Goal: Task Accomplishment & Management: Complete application form

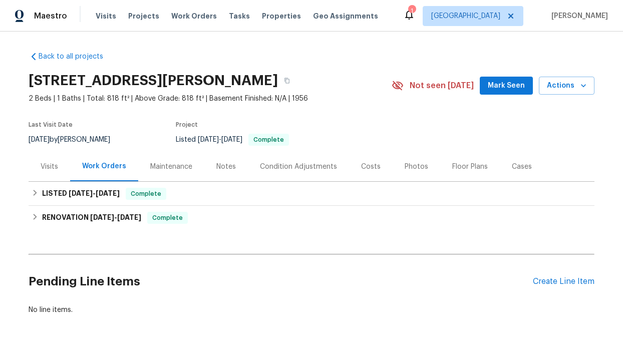
scroll to position [42, 0]
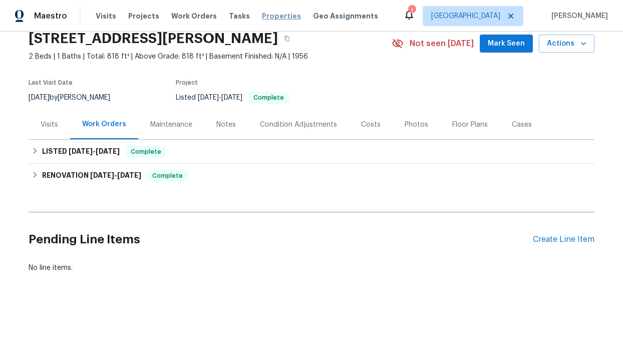
click at [263, 17] on span "Properties" at bounding box center [281, 16] width 39 height 10
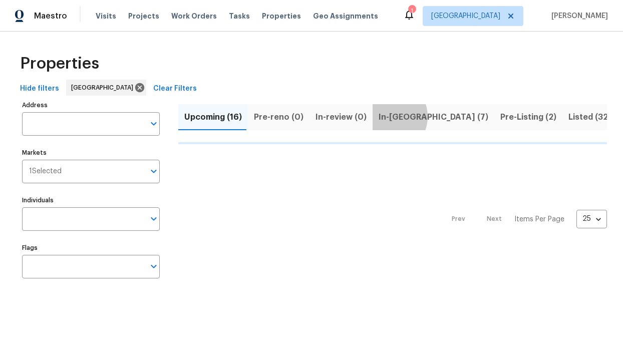
click at [381, 116] on span "In-reno (7)" at bounding box center [434, 117] width 110 height 14
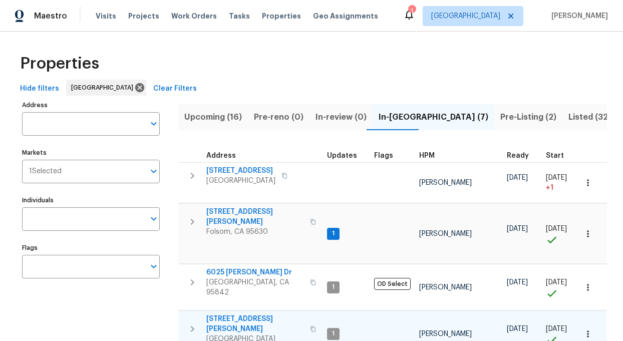
click at [225, 334] on span "Marysville, CA 95901" at bounding box center [255, 339] width 98 height 10
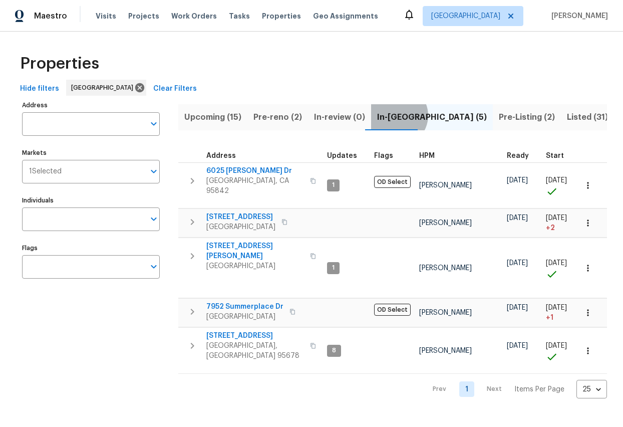
click at [391, 116] on span "In-reno (5)" at bounding box center [432, 117] width 110 height 14
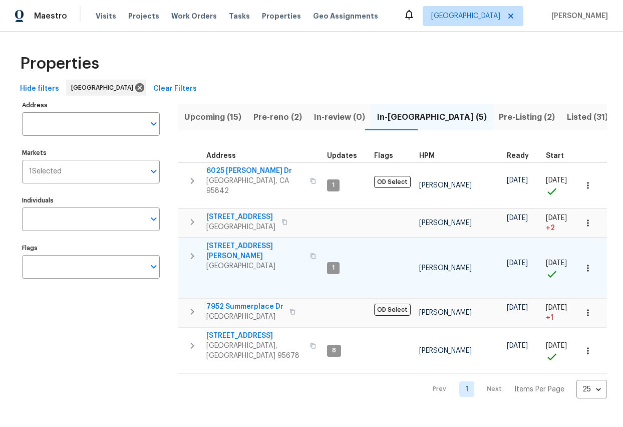
click at [231, 244] on span "[STREET_ADDRESS][PERSON_NAME]" at bounding box center [255, 251] width 98 height 20
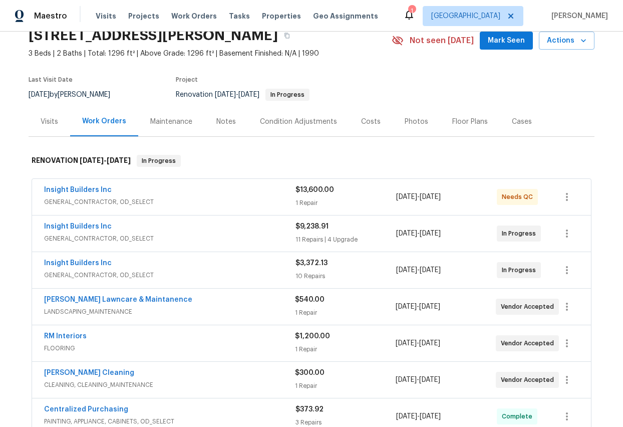
scroll to position [43, 0]
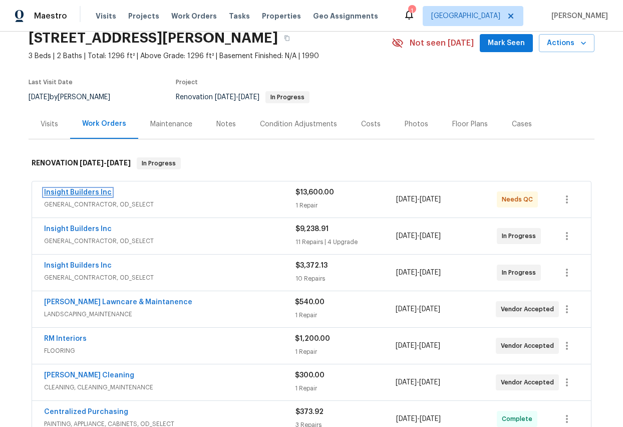
click at [87, 195] on link "Insight Builders Inc" at bounding box center [78, 192] width 68 height 7
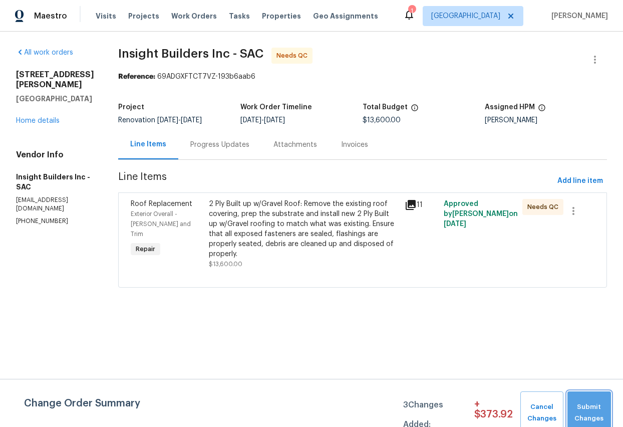
click at [586, 403] on span "Submit Changes" at bounding box center [589, 412] width 34 height 23
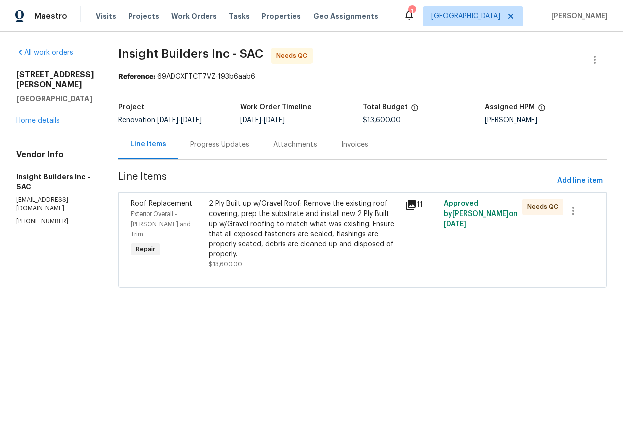
click at [340, 232] on div "2 Ply Built up w/Gravel Roof: Remove the existing roof covering, prep the subst…" at bounding box center [304, 229] width 190 height 60
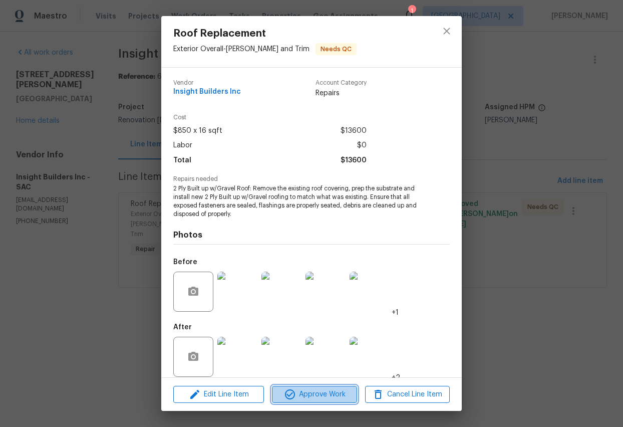
click at [301, 396] on span "Approve Work" at bounding box center [314, 394] width 79 height 13
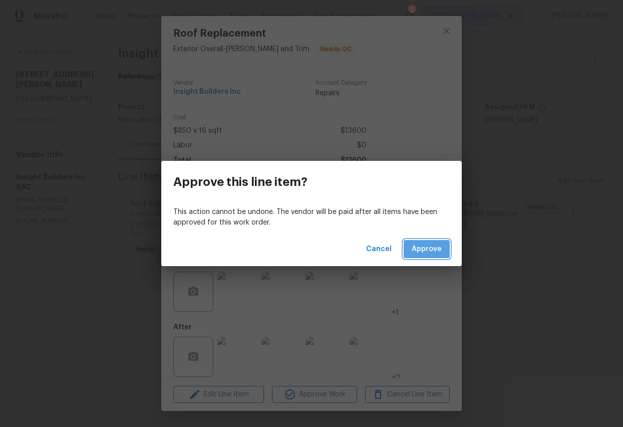
click at [430, 251] on span "Approve" at bounding box center [427, 249] width 30 height 13
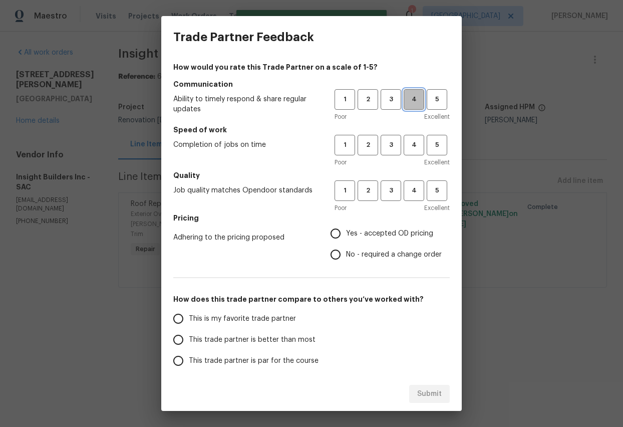
click at [414, 102] on span "4" at bounding box center [414, 100] width 19 height 12
click at [396, 137] on button "3" at bounding box center [391, 145] width 21 height 21
click at [392, 200] on button "3" at bounding box center [391, 190] width 21 height 21
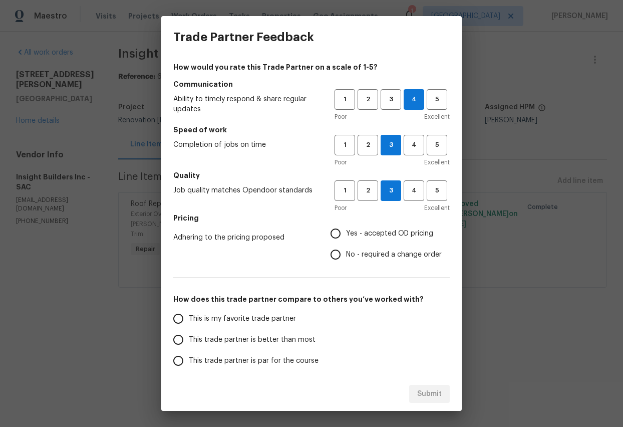
click at [343, 231] on input "Yes - accepted OD pricing" at bounding box center [335, 233] width 21 height 21
radio input "true"
click at [181, 339] on input "This trade partner is better than most" at bounding box center [178, 339] width 21 height 21
click at [428, 391] on span "Submit" at bounding box center [429, 394] width 25 height 13
radio input "true"
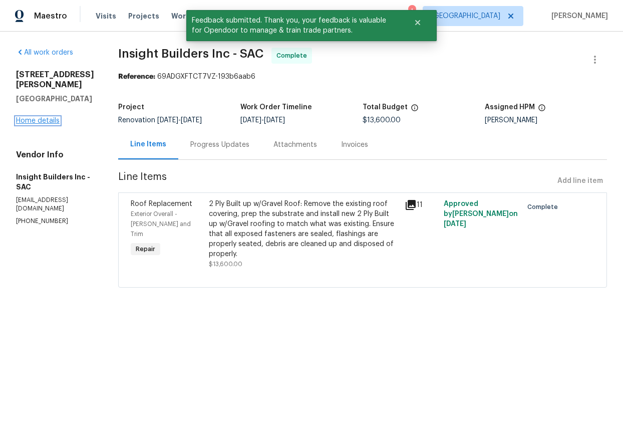
click at [43, 117] on link "Home details" at bounding box center [38, 120] width 44 height 7
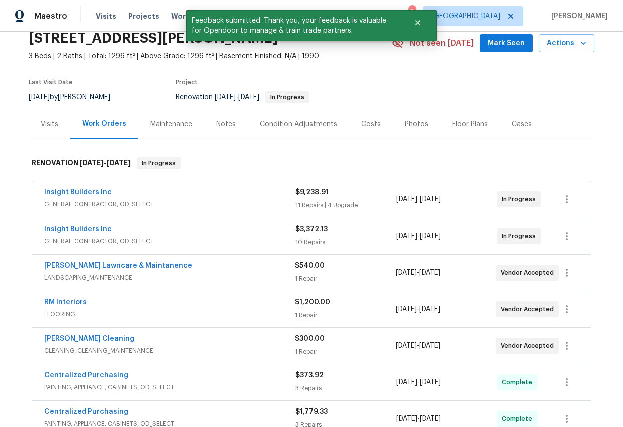
scroll to position [66, 0]
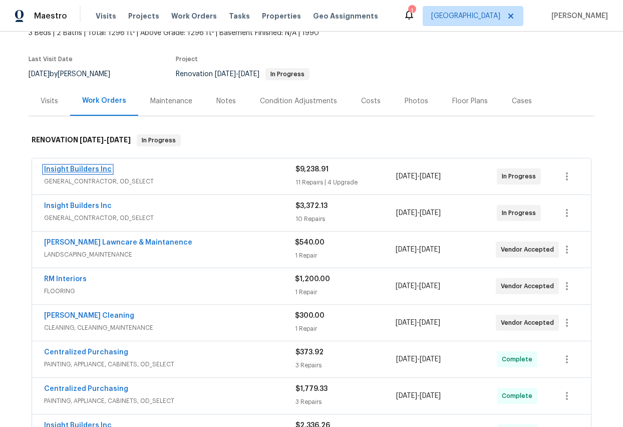
click at [80, 171] on link "Insight Builders Inc" at bounding box center [78, 169] width 68 height 7
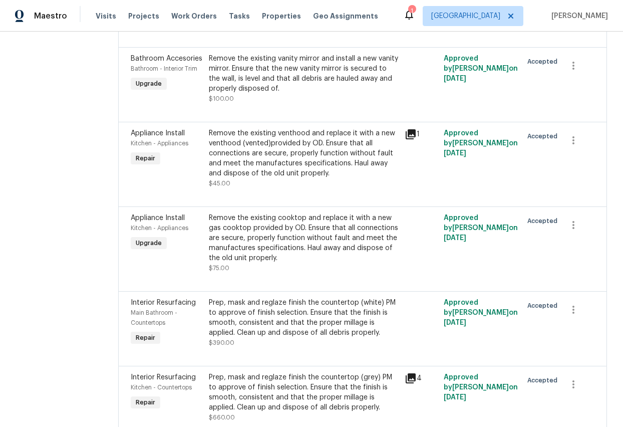
scroll to position [1013, 0]
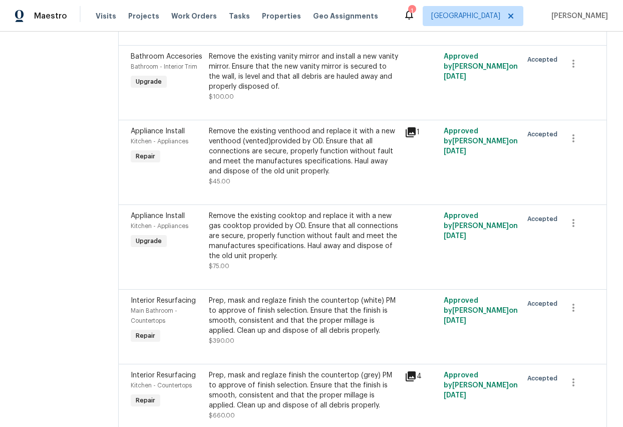
click at [251, 87] on div "Remove the existing vanity mirror and install a new vanity mirror. Ensure that …" at bounding box center [304, 72] width 190 height 40
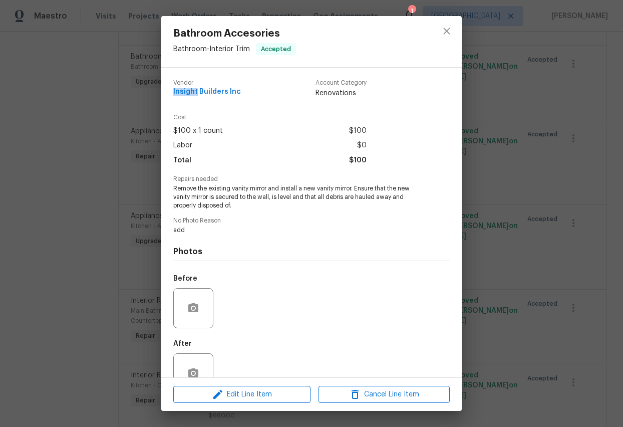
click at [251, 87] on div "Vendor Insight Builders Inc Account Category Renovations" at bounding box center [269, 89] width 193 height 19
click at [236, 186] on span "Remove the existing vanity mirror and install a new vanity mirror. Ensure that …" at bounding box center [297, 196] width 249 height 25
click at [237, 197] on span "Remove the existing vanity mirror and install a new vanity mirror. Ensure that …" at bounding box center [297, 196] width 249 height 25
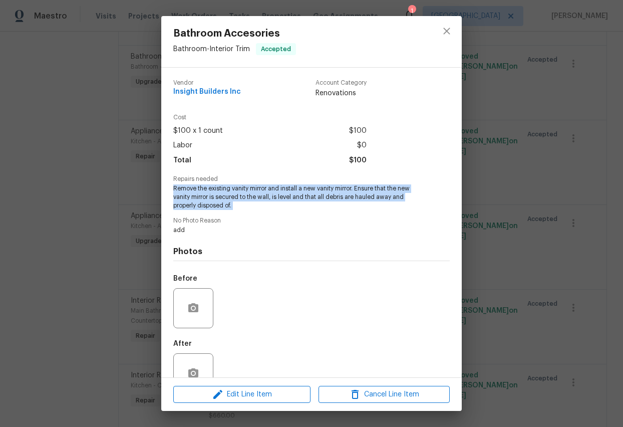
click at [237, 197] on span "Remove the existing vanity mirror and install a new vanity mirror. Ensure that …" at bounding box center [297, 196] width 249 height 25
copy span "Remove the existing vanity mirror and install a new vanity mirror. Ensure that …"
click at [447, 31] on icon "close" at bounding box center [446, 31] width 7 height 7
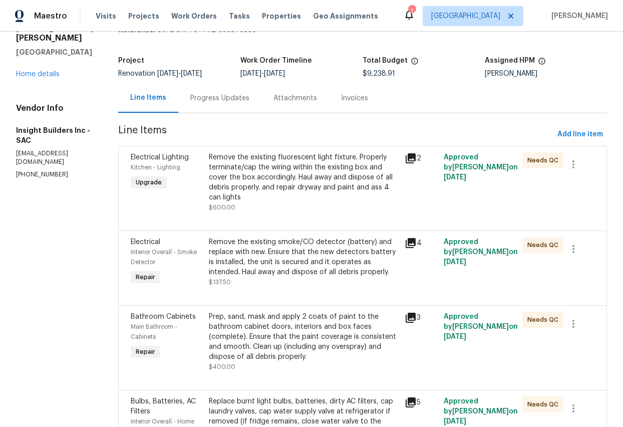
scroll to position [39, 0]
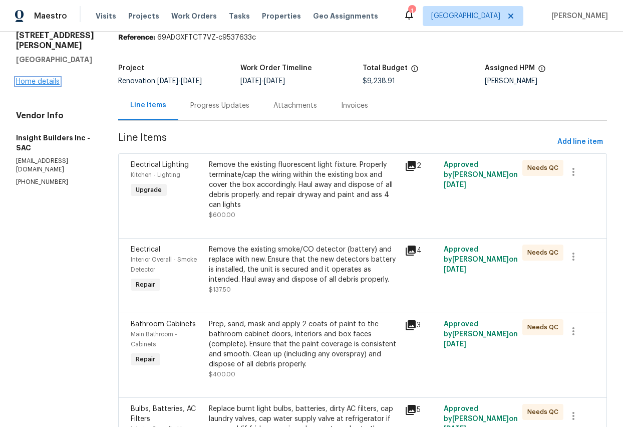
click at [31, 78] on link "Home details" at bounding box center [38, 81] width 44 height 7
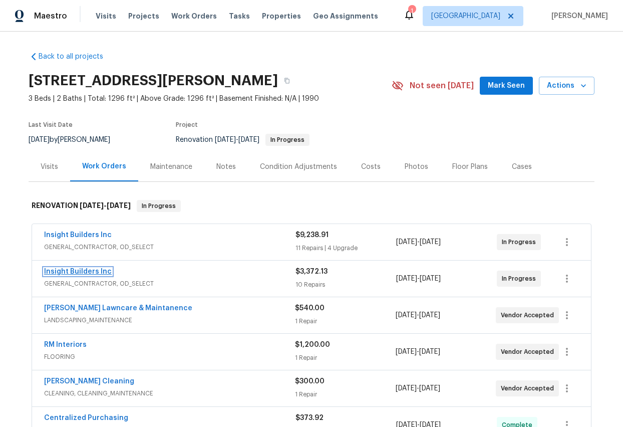
click at [77, 271] on link "Insight Builders Inc" at bounding box center [78, 271] width 68 height 7
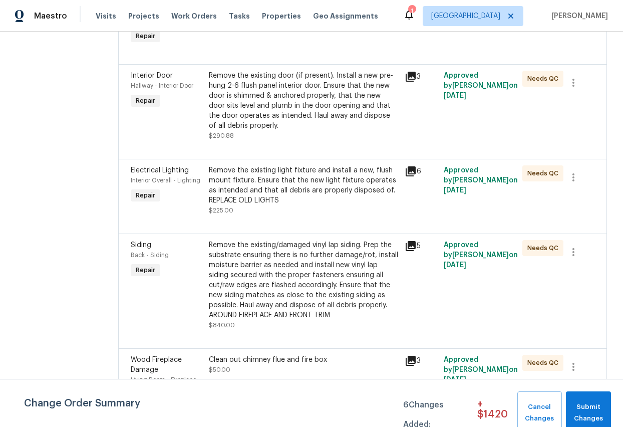
scroll to position [613, 0]
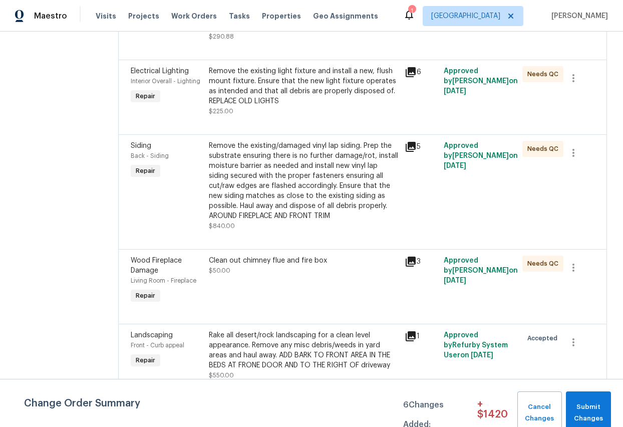
click at [276, 343] on div "Rake all desert/rock landscaping for a clean level appearance. Remove any misc …" at bounding box center [304, 350] width 190 height 40
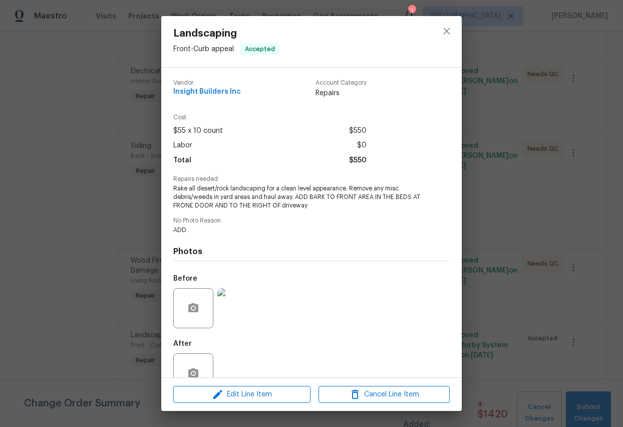
click at [237, 200] on span "Rake all desert/rock landscaping for a clean level appearance. Remove any misc …" at bounding box center [297, 196] width 249 height 25
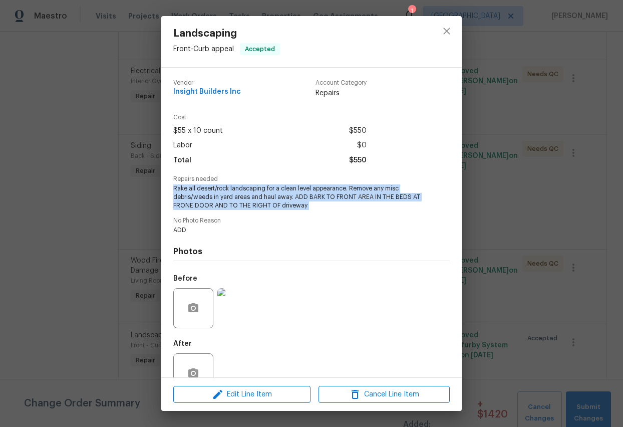
click at [237, 200] on span "Rake all desert/rock landscaping for a clean level appearance. Remove any misc …" at bounding box center [297, 196] width 249 height 25
copy span "Rake all desert/rock landscaping for a clean level appearance. Remove any misc …"
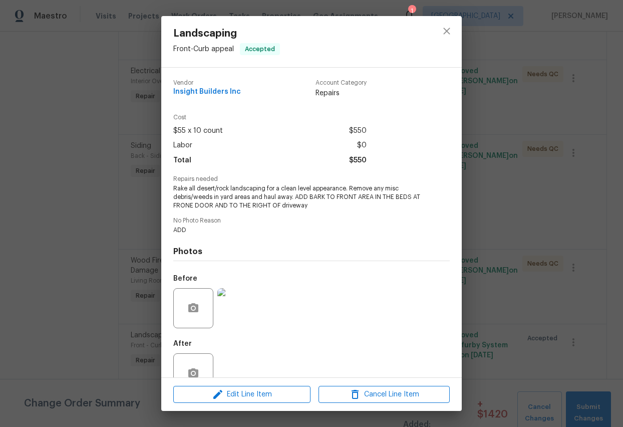
click at [559, 203] on div "Landscaping Front - Curb appeal Accepted Vendor Insight Builders Inc Account Ca…" at bounding box center [311, 213] width 623 height 427
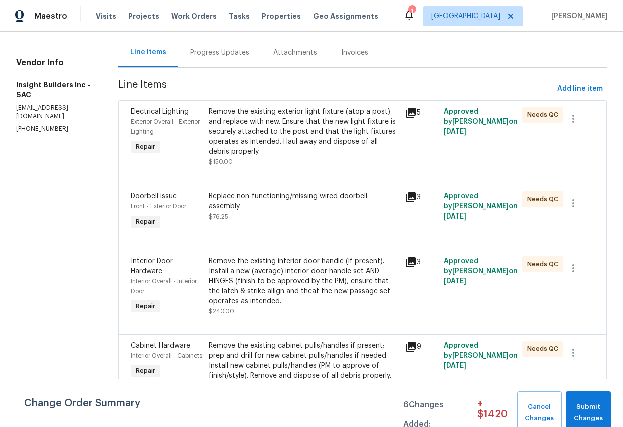
scroll to position [0, 0]
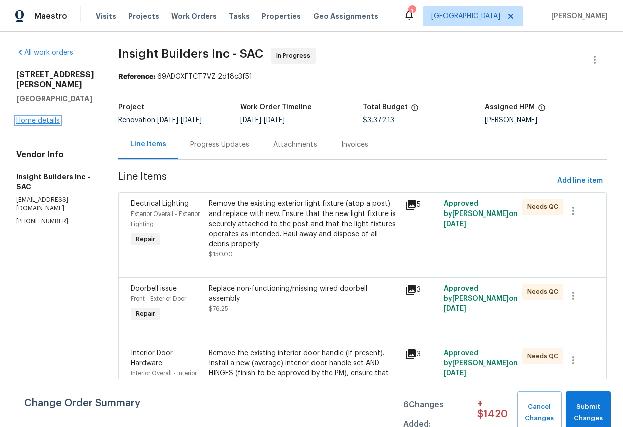
click at [45, 117] on link "Home details" at bounding box center [38, 120] width 44 height 7
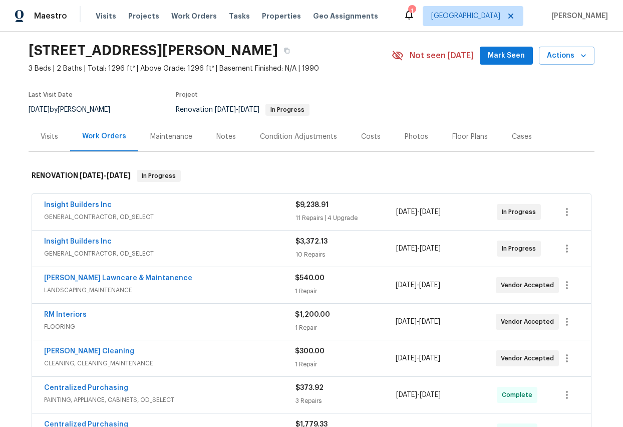
scroll to position [31, 0]
click at [72, 204] on link "Insight Builders Inc" at bounding box center [78, 204] width 68 height 7
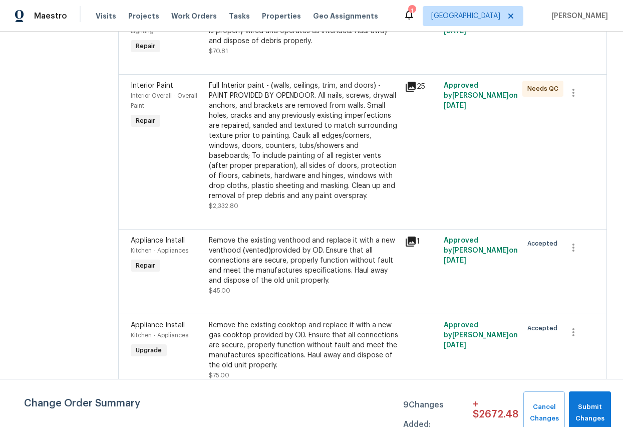
scroll to position [1059, 0]
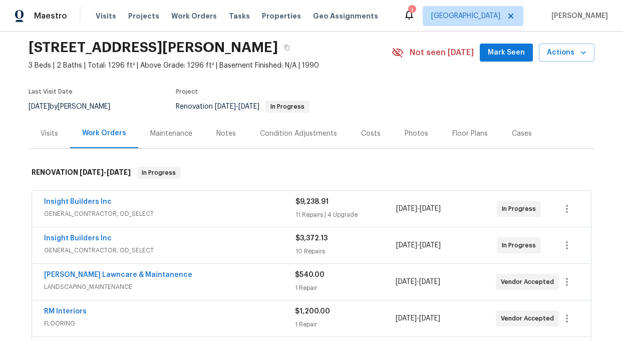
scroll to position [34, 0]
click at [81, 239] on link "Insight Builders Inc" at bounding box center [78, 237] width 68 height 7
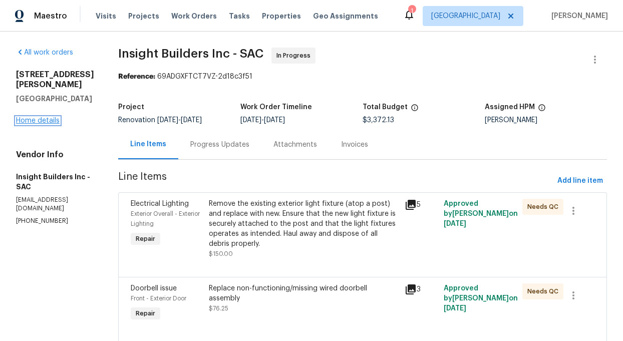
click at [44, 117] on link "Home details" at bounding box center [38, 120] width 44 height 7
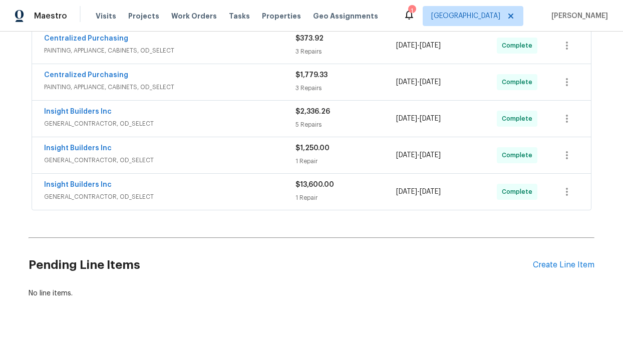
scroll to position [405, 0]
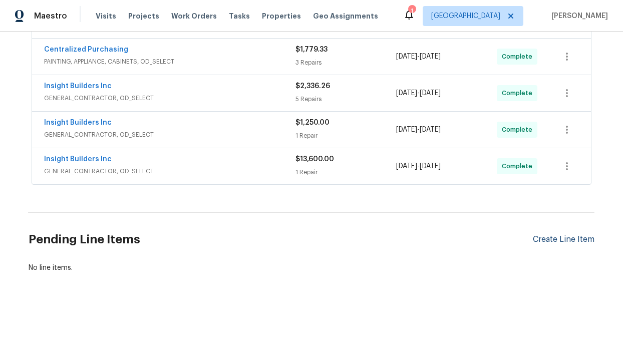
click at [571, 240] on div "Create Line Item" at bounding box center [564, 240] width 62 height 10
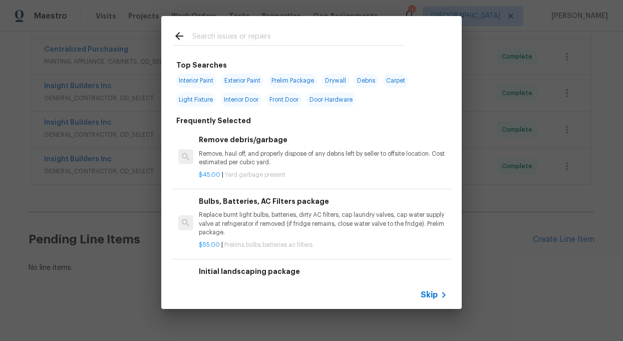
click at [229, 42] on input "text" at bounding box center [298, 37] width 212 height 15
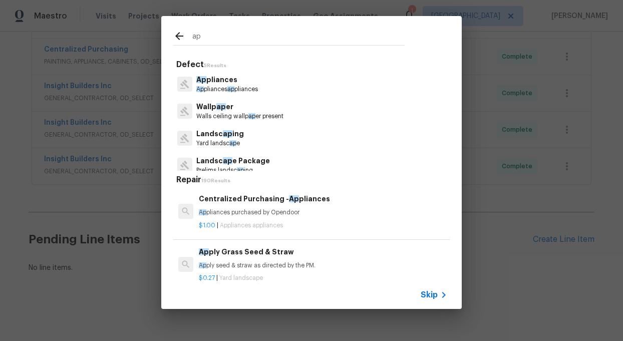
type input "ap"
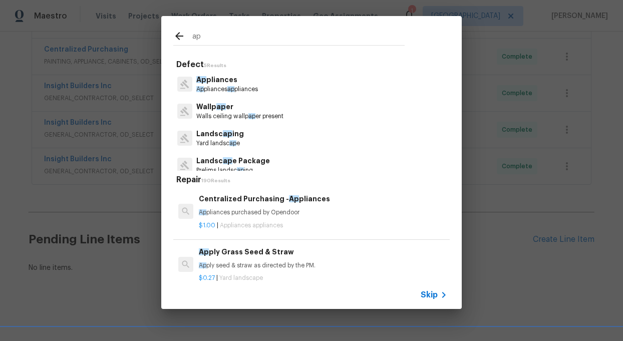
click at [214, 80] on p "Ap pliances" at bounding box center [227, 80] width 62 height 11
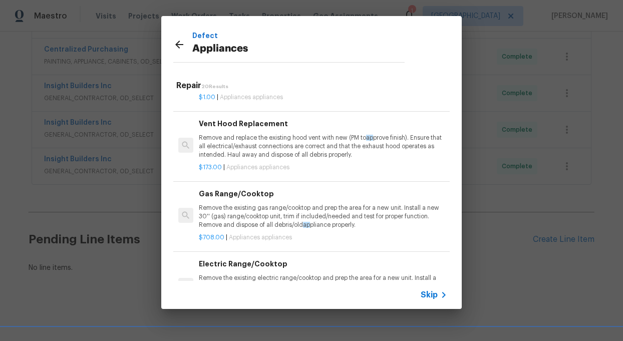
scroll to position [0, 0]
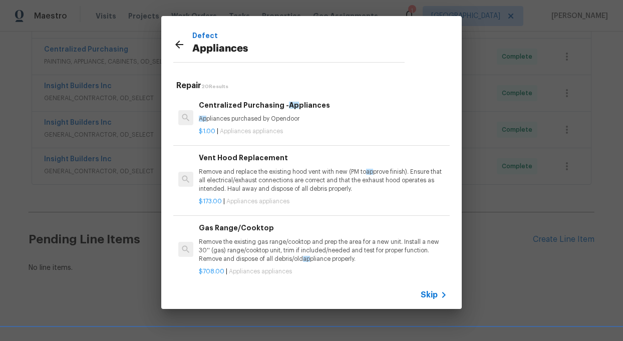
click at [179, 44] on icon at bounding box center [179, 45] width 12 height 12
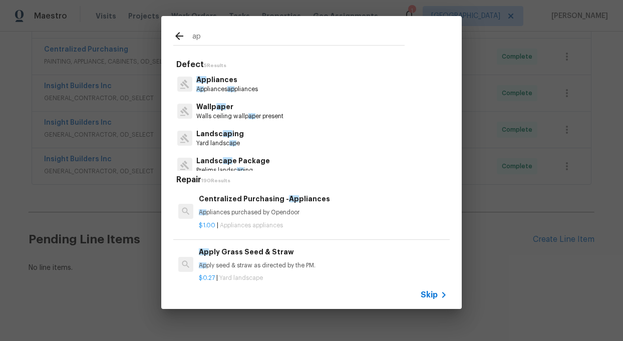
click at [205, 40] on input "ap" at bounding box center [298, 37] width 212 height 15
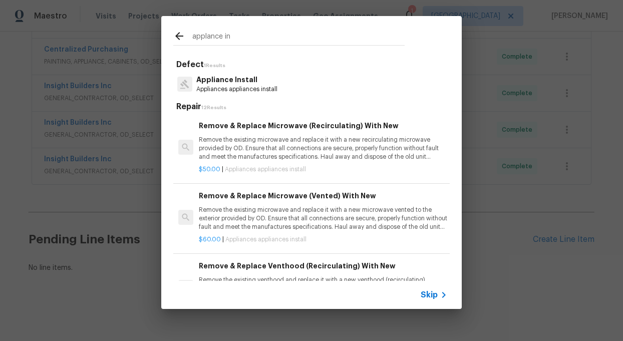
type input "applance in"
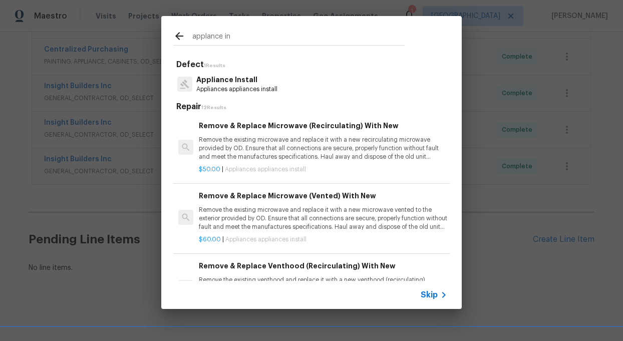
click at [218, 84] on p "Appliance Install" at bounding box center [236, 80] width 81 height 11
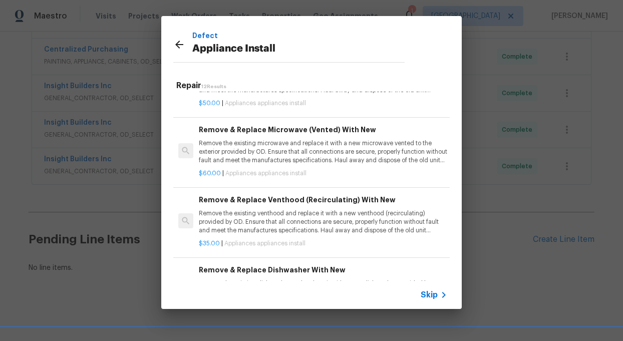
scroll to position [28, 0]
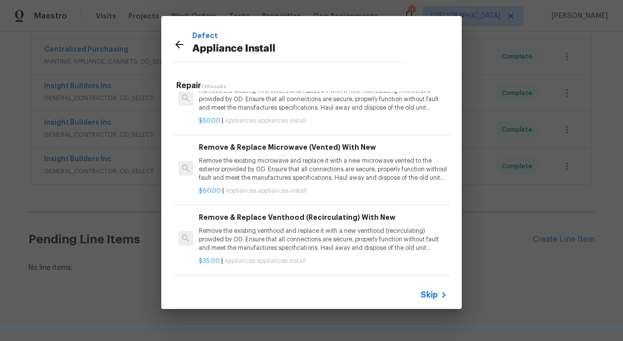
click at [280, 249] on p "Remove the existing venthood and replace it with a new venthood (recirculating)…" at bounding box center [323, 240] width 248 height 26
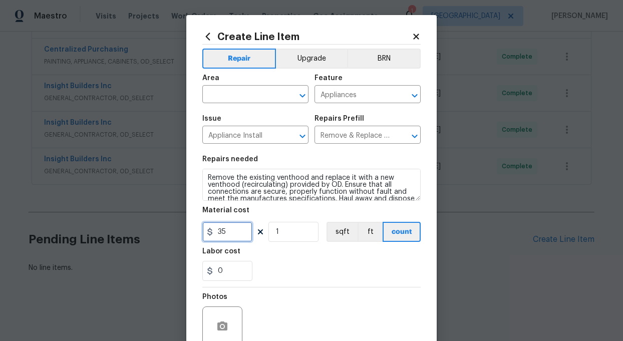
click at [231, 230] on input "35" at bounding box center [227, 232] width 50 height 20
click at [222, 231] on input "35" at bounding box center [227, 232] width 50 height 20
type input "45"
click at [303, 287] on div "Photos" at bounding box center [311, 319] width 218 height 65
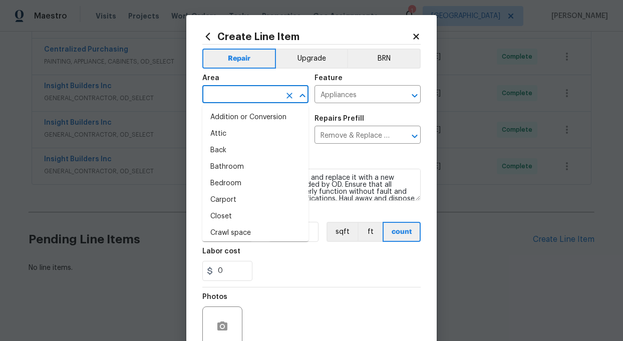
click at [255, 97] on input "text" at bounding box center [241, 96] width 78 height 16
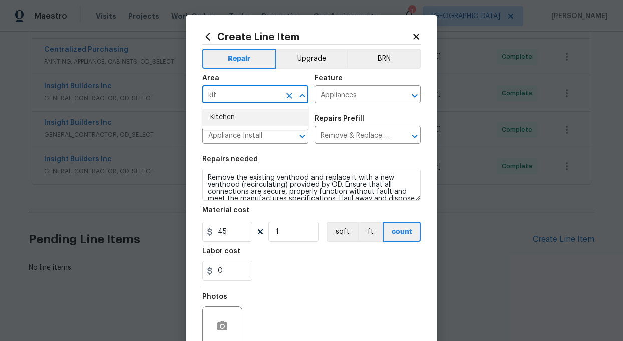
click at [229, 115] on li "Kitchen" at bounding box center [255, 117] width 106 height 17
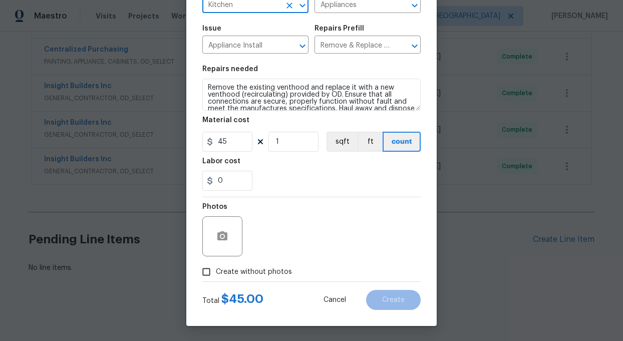
type input "Kitchen"
click at [204, 270] on input "Create without photos" at bounding box center [206, 271] width 19 height 19
checkbox input "true"
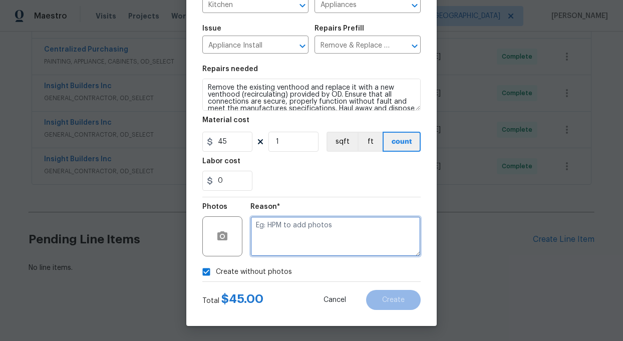
click at [321, 241] on textarea at bounding box center [335, 236] width 170 height 40
type textarea "add"
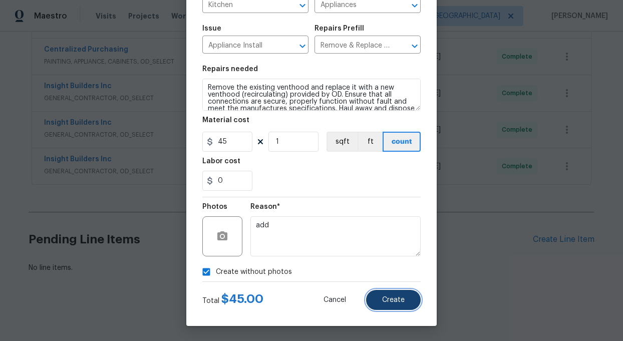
click at [403, 303] on span "Create" at bounding box center [393, 300] width 23 height 8
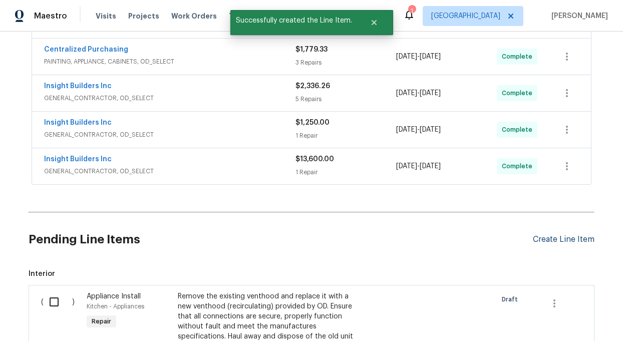
click at [549, 235] on div "Create Line Item" at bounding box center [564, 240] width 62 height 10
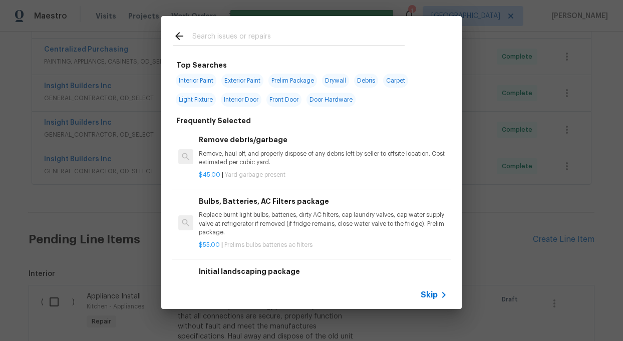
click at [204, 34] on input "text" at bounding box center [298, 37] width 212 height 15
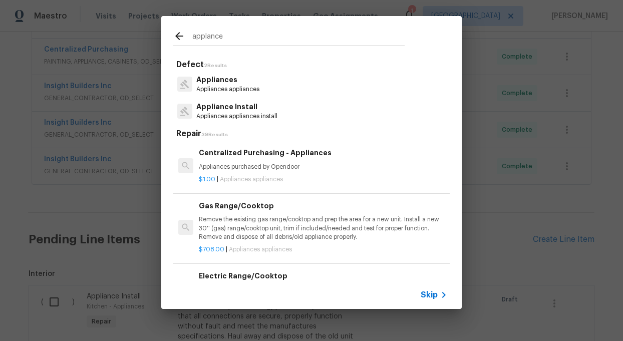
type input "applance"
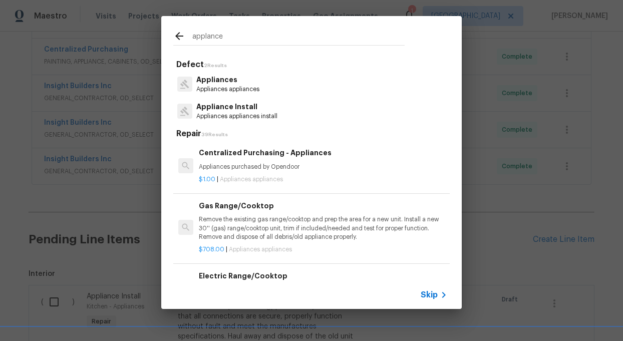
click at [218, 110] on p "Appliance Install" at bounding box center [236, 107] width 81 height 11
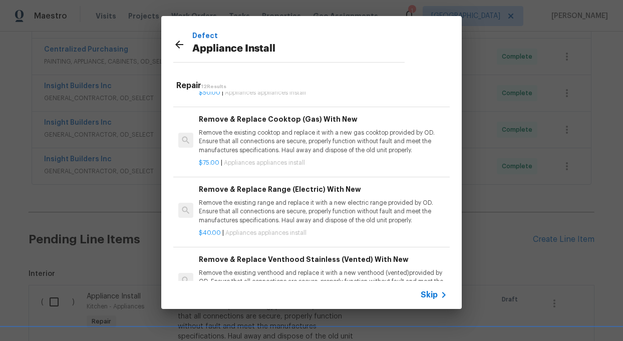
scroll to position [340, 0]
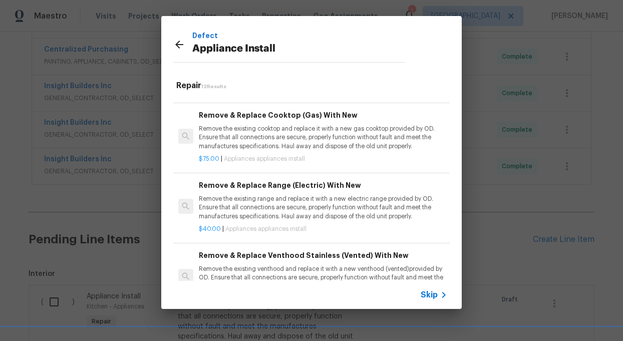
click at [289, 139] on p "Remove the existing cooktop and replace it with a new gas cooktop provided by O…" at bounding box center [323, 138] width 248 height 26
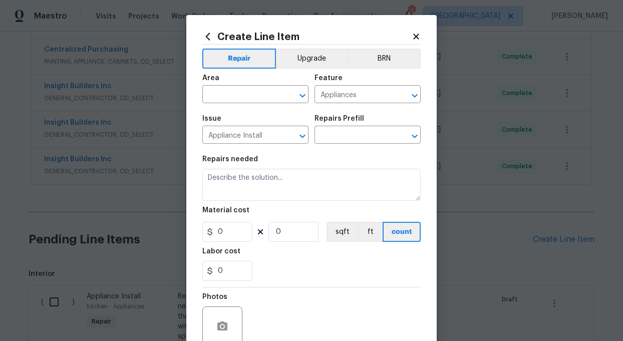
type textarea "Remove the existing cooktop and replace it with a new gas cooktop provided by O…"
type input "1"
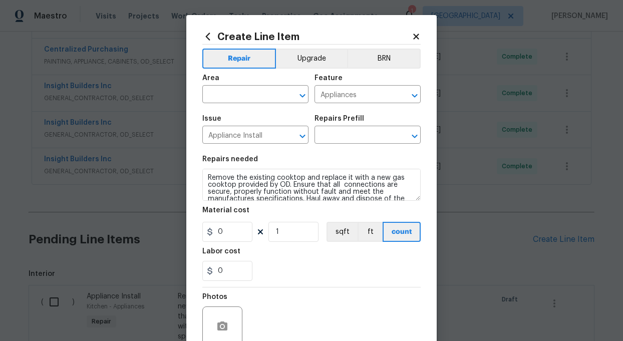
type input "Remove & Replace Cooktop (Gas) With New $75.00"
type input "75"
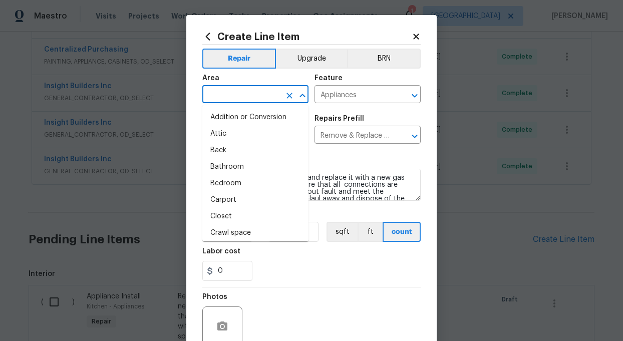
click at [253, 94] on input "text" at bounding box center [241, 96] width 78 height 16
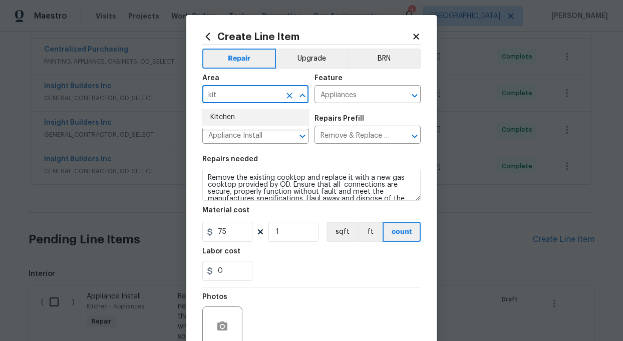
click at [229, 116] on li "Kitchen" at bounding box center [255, 117] width 106 height 17
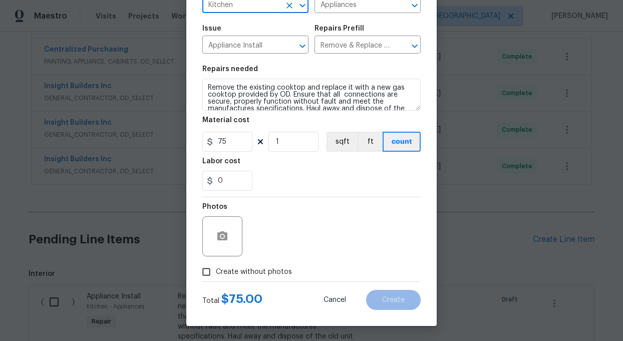
type input "Kitchen"
click at [205, 272] on input "Create without photos" at bounding box center [206, 271] width 19 height 19
checkbox input "true"
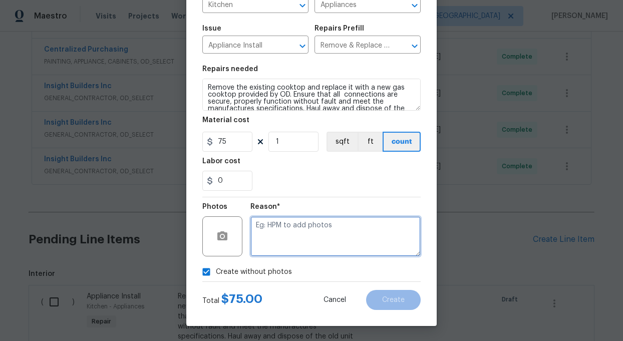
click at [299, 242] on textarea at bounding box center [335, 236] width 170 height 40
type textarea "add"
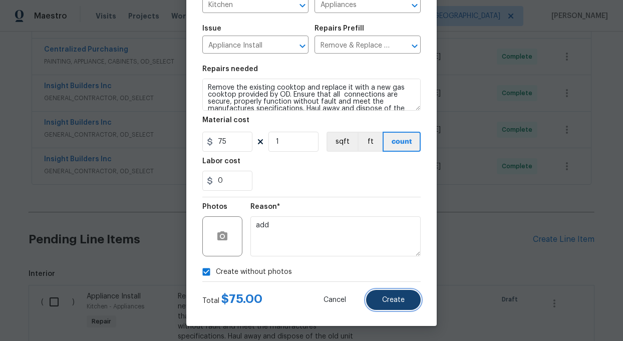
click at [395, 304] on button "Create" at bounding box center [393, 300] width 55 height 20
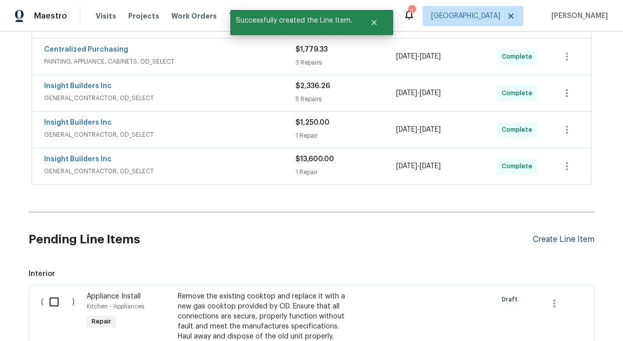
click at [566, 237] on div "Create Line Item" at bounding box center [564, 240] width 62 height 10
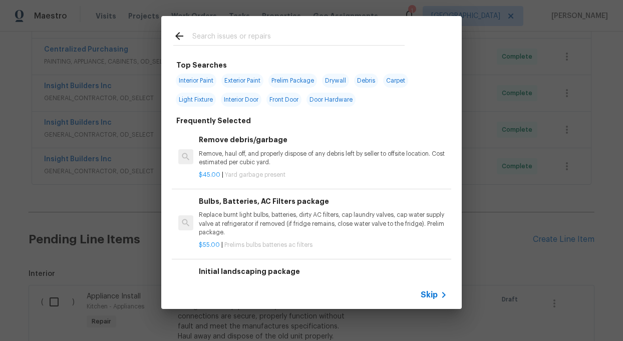
click at [247, 40] on input "text" at bounding box center [298, 37] width 212 height 15
click at [232, 36] on input "text" at bounding box center [298, 37] width 212 height 15
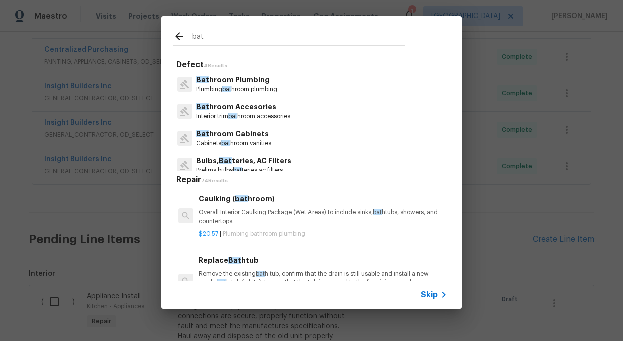
type input "bat"
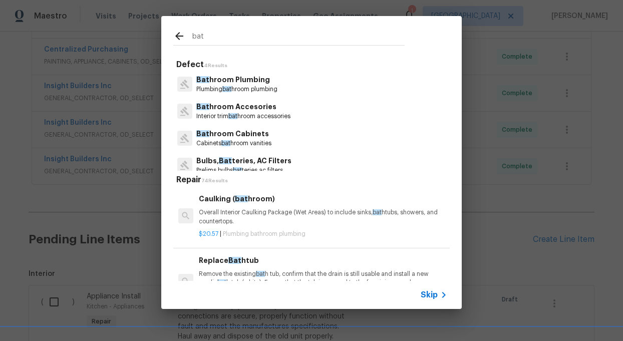
click at [226, 113] on p "Interior trim bat hroom accessories" at bounding box center [243, 116] width 94 height 9
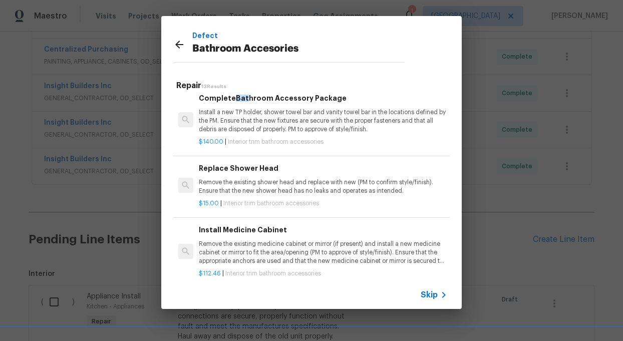
scroll to position [66, 0]
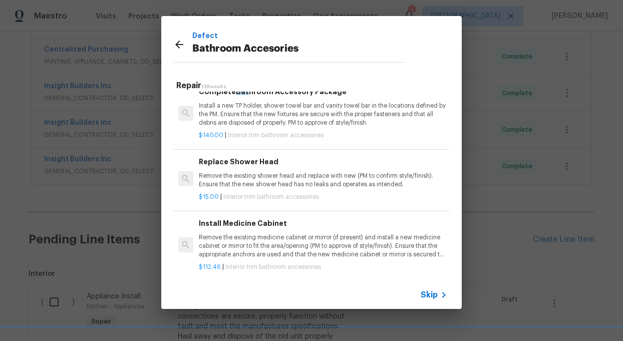
click at [264, 181] on p "Remove the existing shower head and replace with new (PM to confirm style/finis…" at bounding box center [323, 180] width 248 height 17
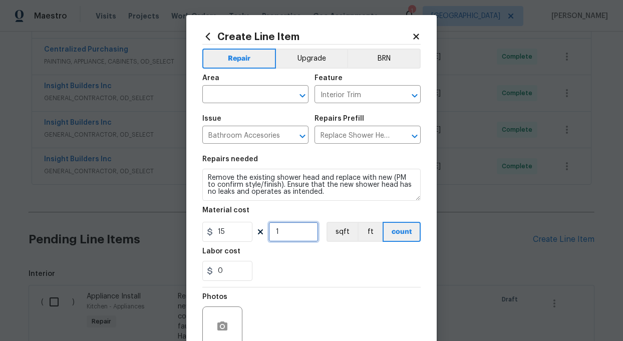
click at [288, 233] on input "1" at bounding box center [293, 232] width 50 height 20
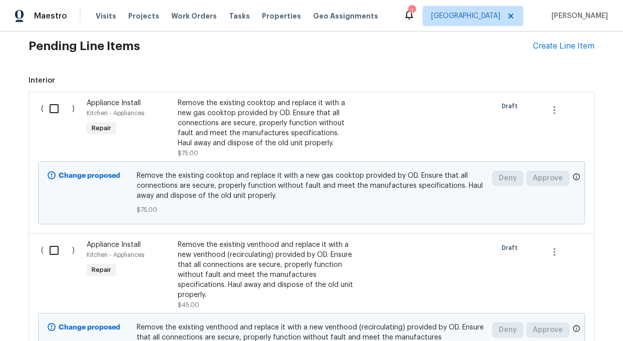
scroll to position [601, 0]
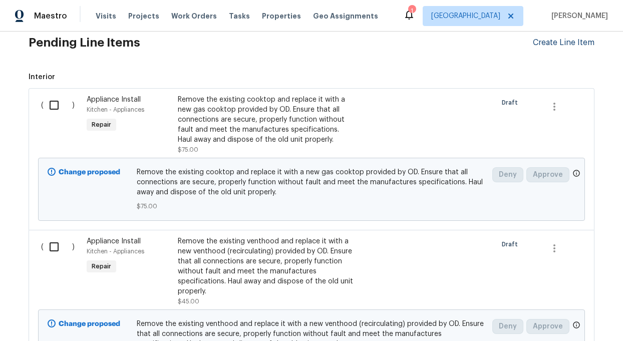
click at [547, 43] on div "Create Line Item" at bounding box center [564, 43] width 62 height 10
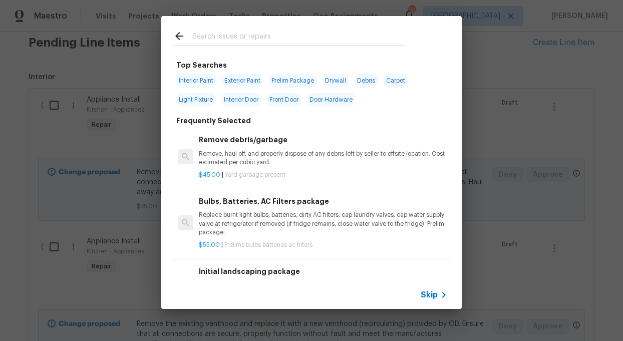
click at [244, 37] on input "text" at bounding box center [298, 37] width 212 height 15
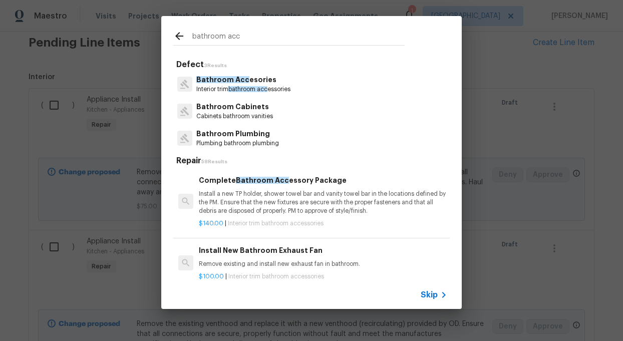
type input "bathroom acc"
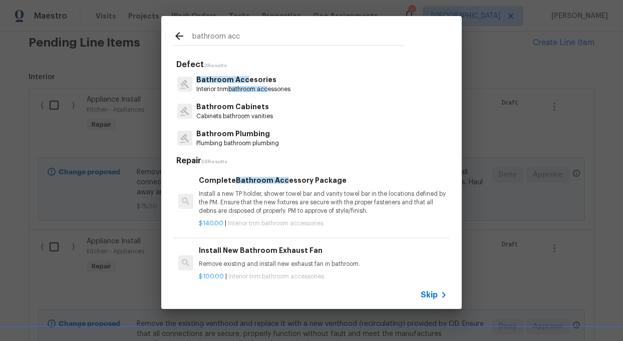
click at [216, 83] on p "Bathroom Acc esories" at bounding box center [243, 80] width 94 height 11
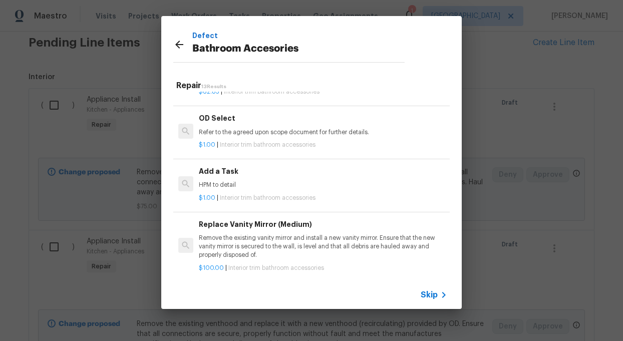
scroll to position [524, 0]
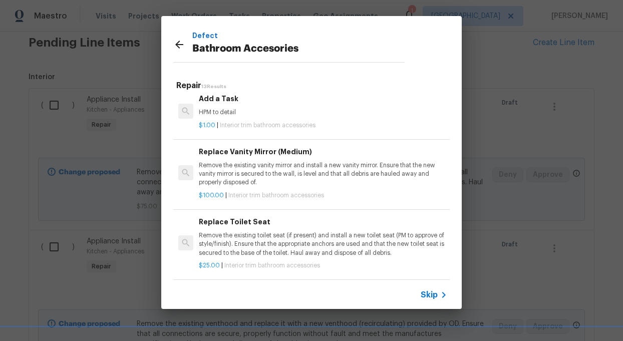
click at [216, 103] on h6 "Add a Task" at bounding box center [323, 98] width 248 height 11
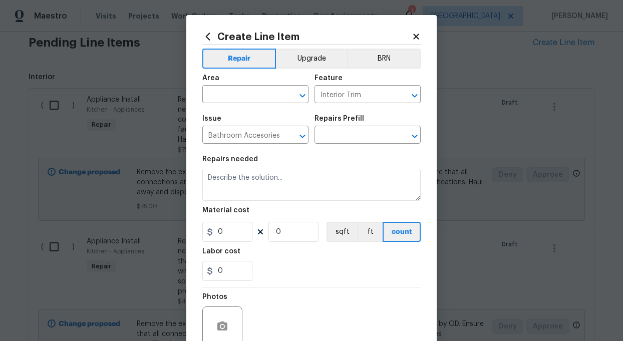
type textarea "HPM to detail"
type input "1"
type input "Add a Task $1.00"
type input "1"
click at [239, 99] on input "text" at bounding box center [241, 96] width 78 height 16
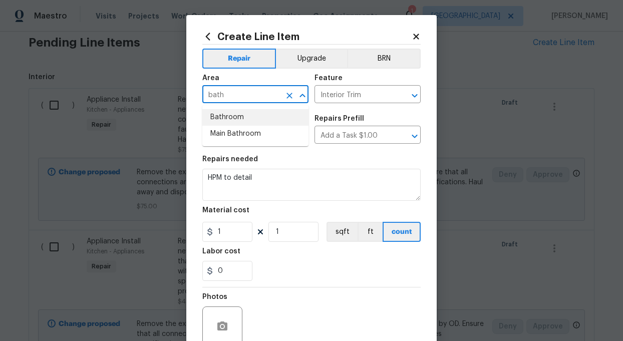
click at [230, 120] on li "Bathroom" at bounding box center [255, 117] width 106 height 17
type input "Bathroom"
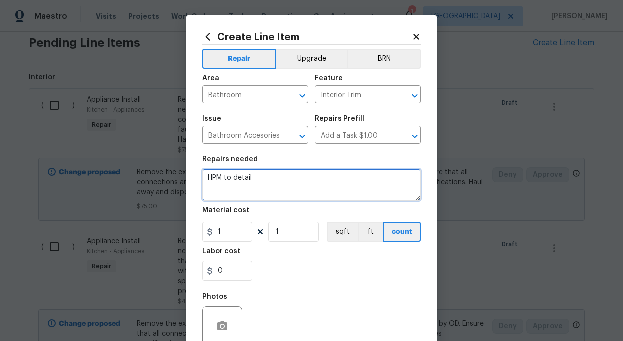
click at [258, 176] on textarea "HPM to detail" at bounding box center [311, 185] width 218 height 32
type textarea "H"
paste textarea "Remove the existing vanity mirror and install a new vanity mirror. Ensure that …"
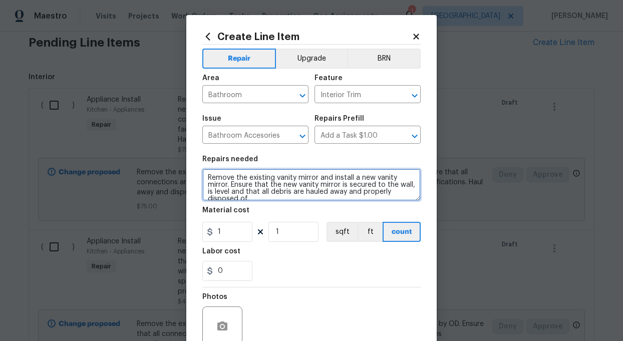
scroll to position [9, 0]
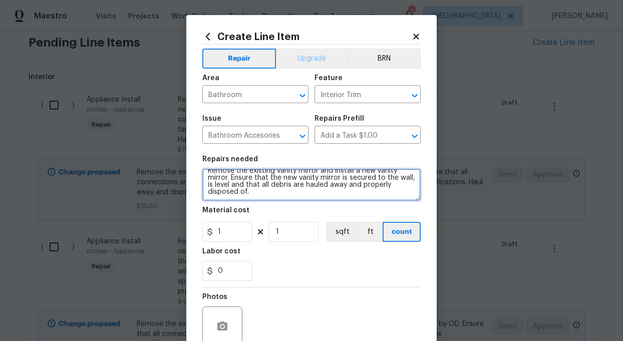
type textarea "Remove the existing vanity mirror and install a new vanity mirror. Ensure that …"
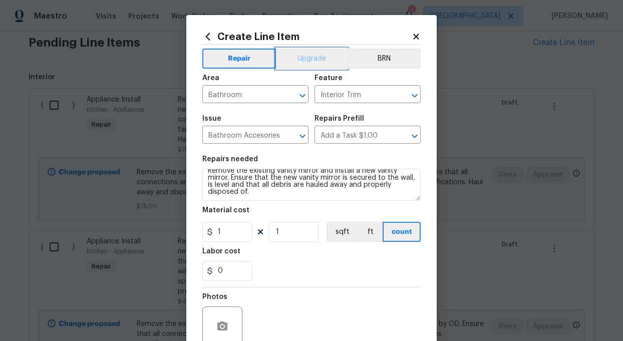
click at [310, 57] on button "Upgrade" at bounding box center [312, 59] width 72 height 20
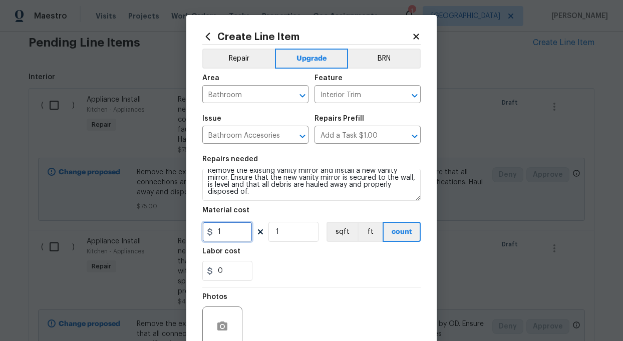
click at [239, 232] on input "1" at bounding box center [227, 232] width 50 height 20
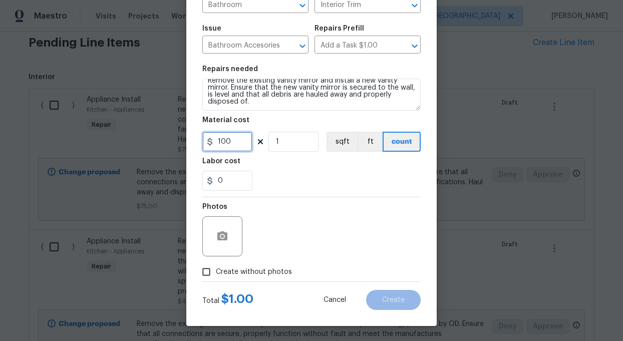
type input "100"
click at [205, 272] on input "Create without photos" at bounding box center [206, 271] width 19 height 19
checkbox input "true"
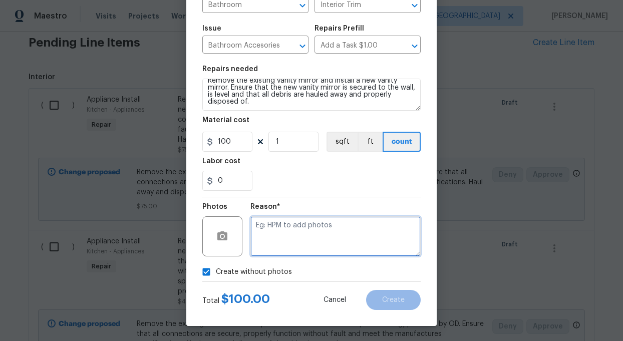
click at [333, 244] on textarea at bounding box center [335, 236] width 170 height 40
type textarea "add"
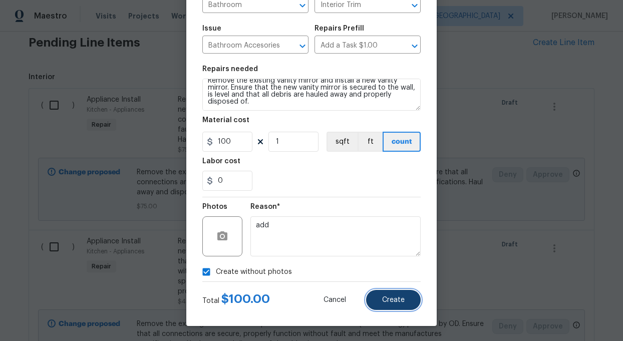
click at [402, 296] on span "Create" at bounding box center [393, 300] width 23 height 8
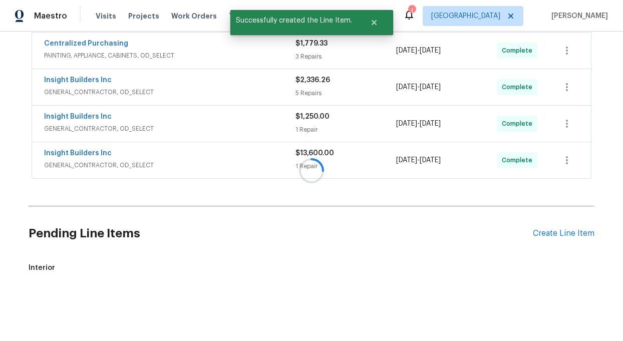
scroll to position [601, 0]
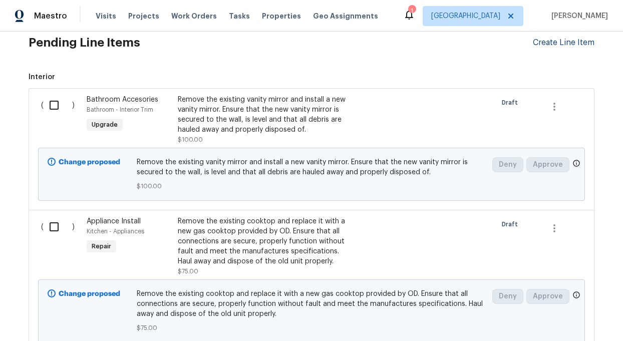
click at [537, 43] on div "Create Line Item" at bounding box center [564, 43] width 62 height 10
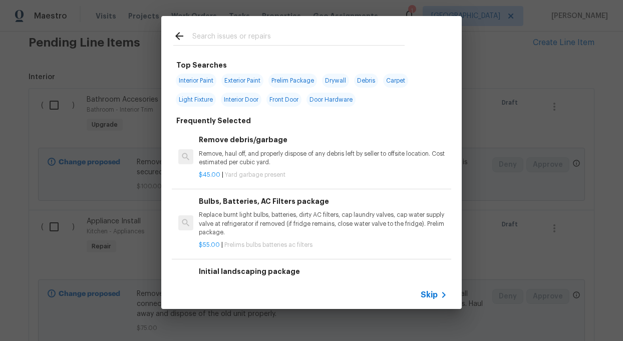
click at [253, 32] on input "text" at bounding box center [298, 37] width 212 height 15
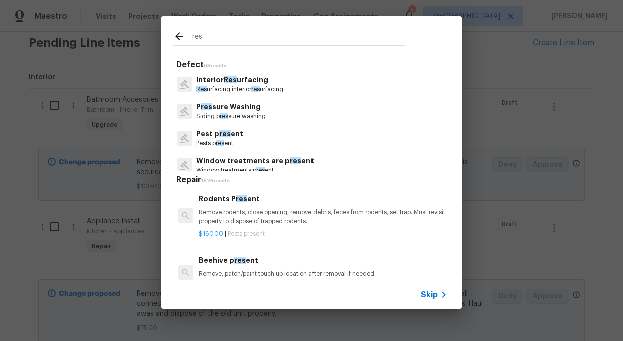
click at [227, 34] on input "res" at bounding box center [298, 37] width 212 height 15
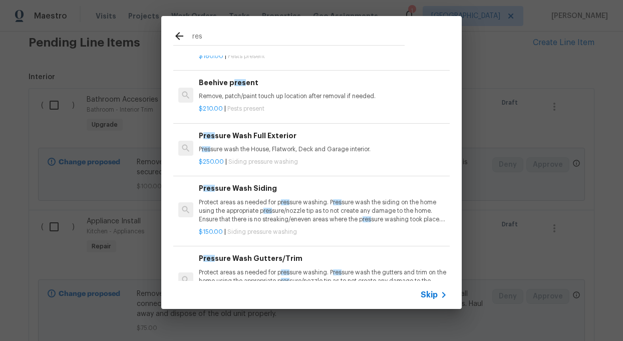
scroll to position [0, 0]
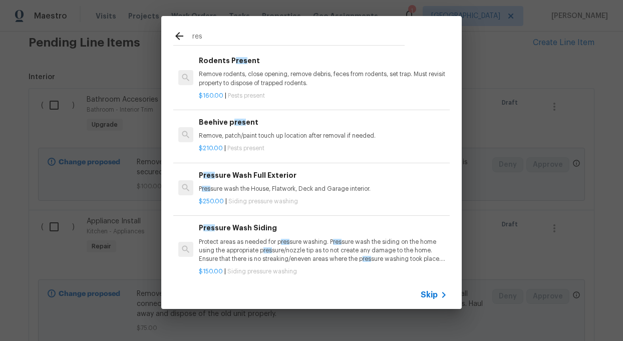
click at [218, 37] on input "res" at bounding box center [298, 37] width 212 height 15
type input "r"
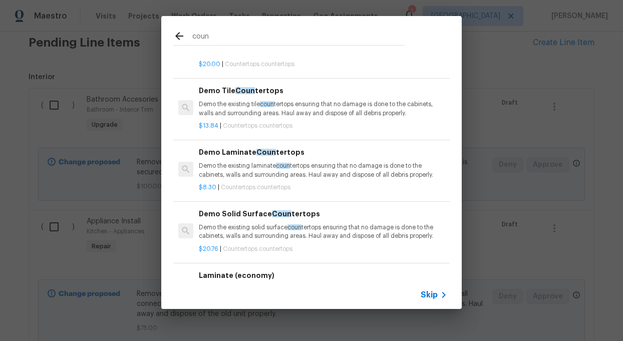
scroll to position [28, 0]
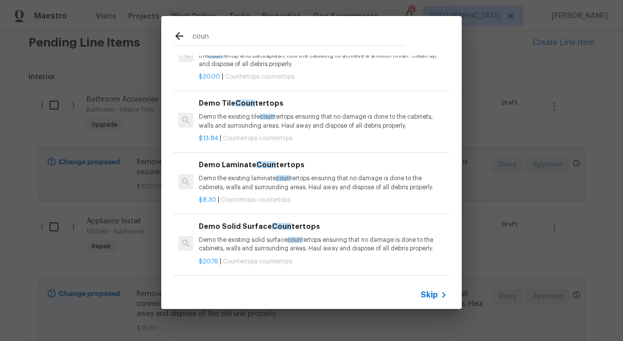
click at [219, 35] on input "coun" at bounding box center [298, 37] width 212 height 15
type input "c"
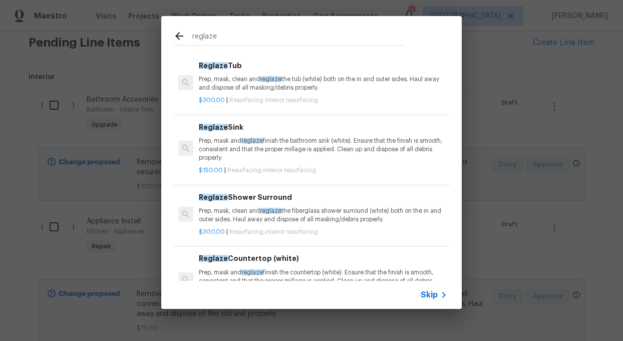
scroll to position [48, 0]
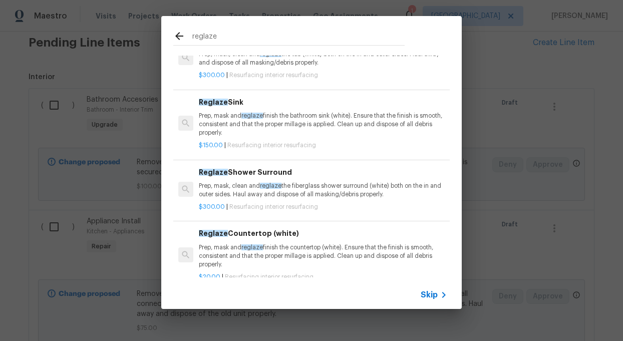
type input "reglaze"
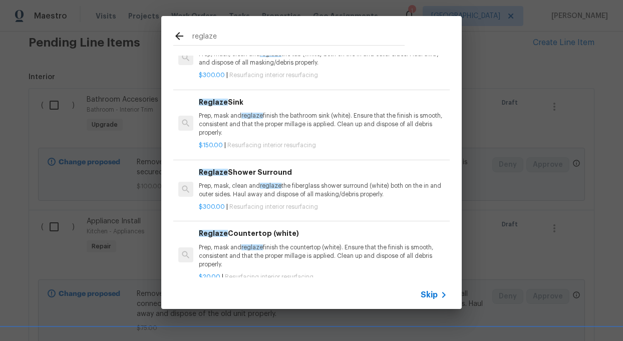
click at [230, 250] on p "Prep, mask and reglaze finish the countertop (white). Ensure that the finish is…" at bounding box center [323, 256] width 248 height 26
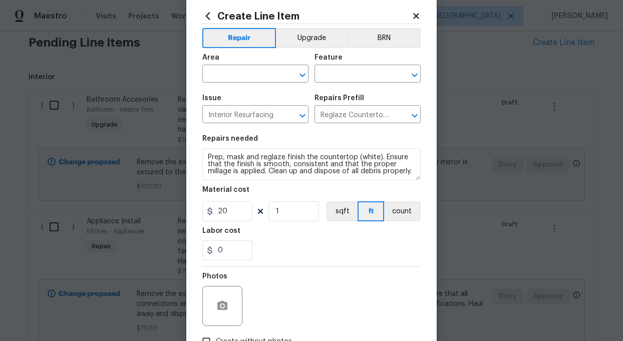
scroll to position [21, 0]
click at [235, 208] on input "20" at bounding box center [227, 211] width 50 height 20
type input "390"
click at [264, 252] on div "0" at bounding box center [311, 250] width 218 height 20
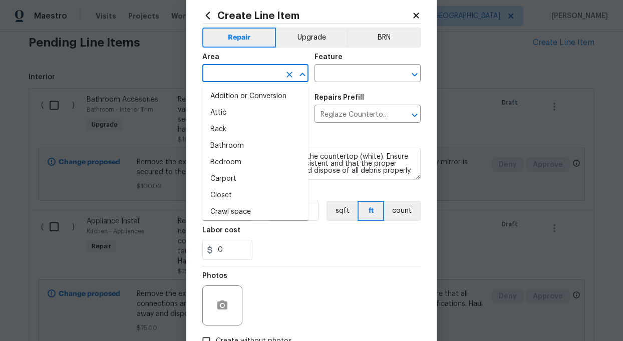
click at [237, 77] on input "text" at bounding box center [241, 75] width 78 height 16
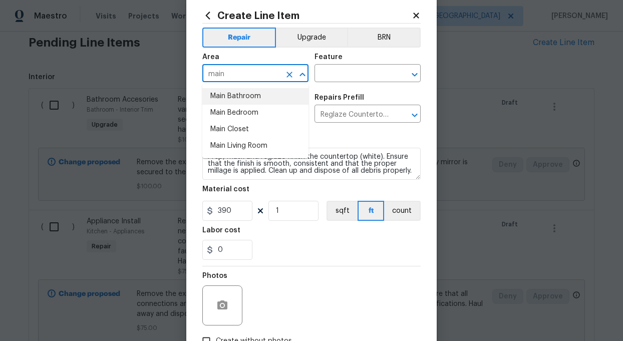
click at [238, 95] on li "Main Bathroom" at bounding box center [255, 96] width 106 height 17
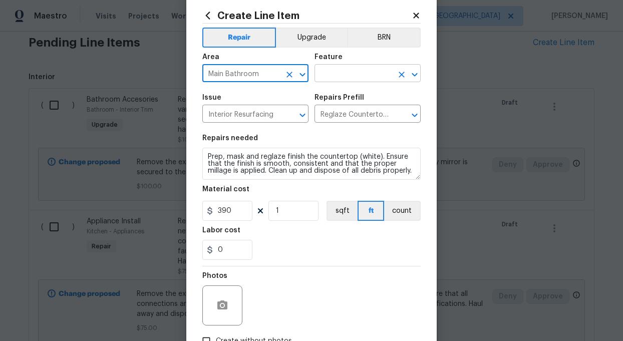
type input "Main Bathroom"
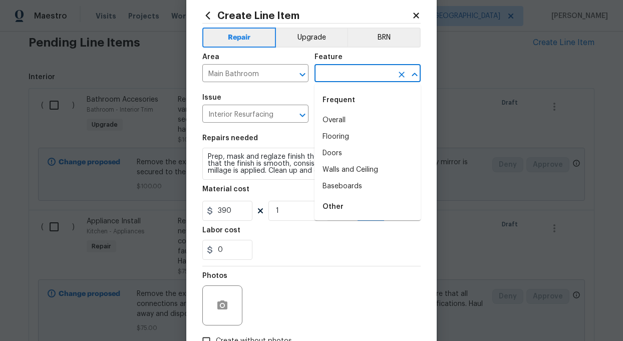
click at [343, 76] on input "text" at bounding box center [353, 75] width 78 height 16
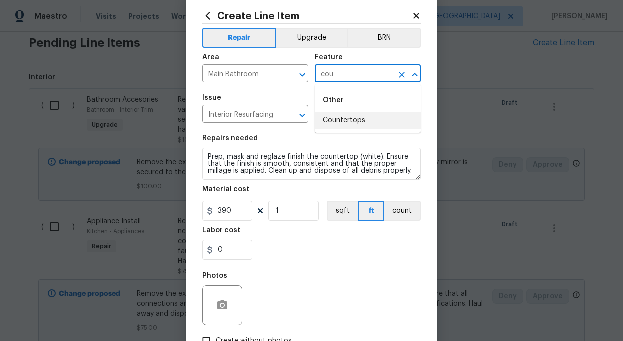
click at [346, 116] on li "Countertops" at bounding box center [367, 120] width 106 height 17
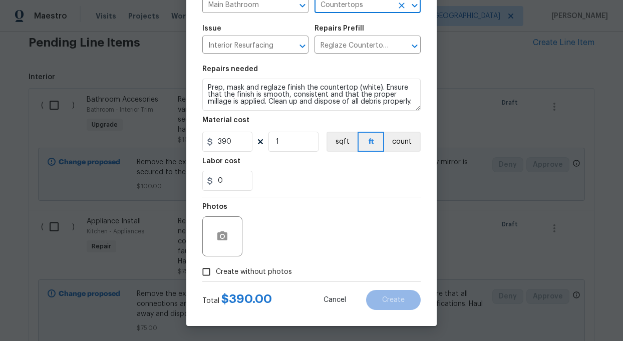
type input "Countertops"
click at [206, 275] on input "Create without photos" at bounding box center [206, 271] width 19 height 19
checkbox input "true"
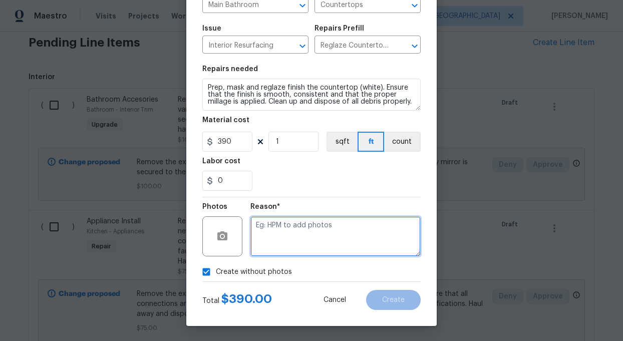
click at [315, 241] on textarea at bounding box center [335, 236] width 170 height 40
type textarea "add"
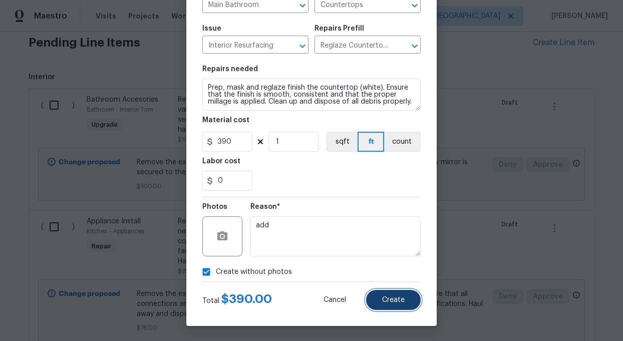
click at [394, 297] on span "Create" at bounding box center [393, 300] width 23 height 8
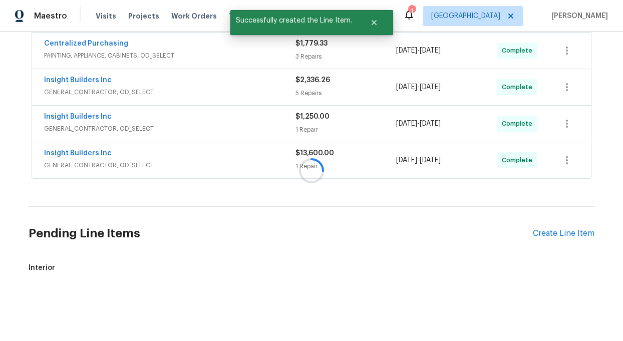
scroll to position [601, 0]
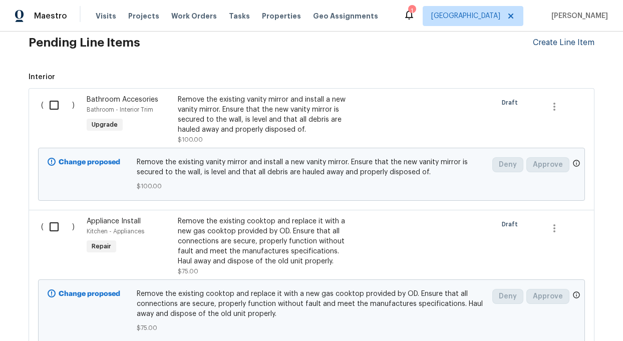
click at [548, 44] on div "Create Line Item" at bounding box center [564, 43] width 62 height 10
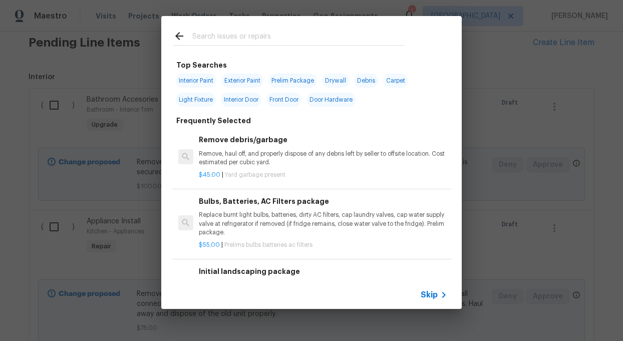
click at [226, 39] on input "text" at bounding box center [298, 37] width 212 height 15
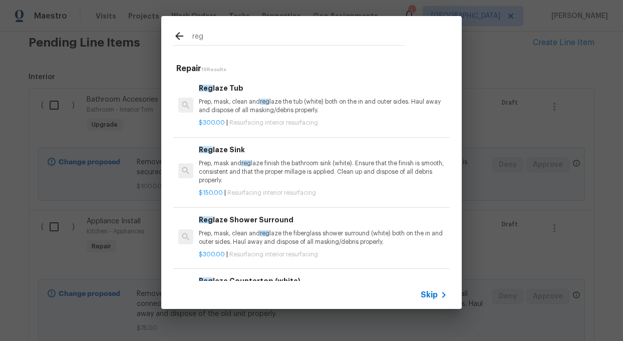
type input "reg"
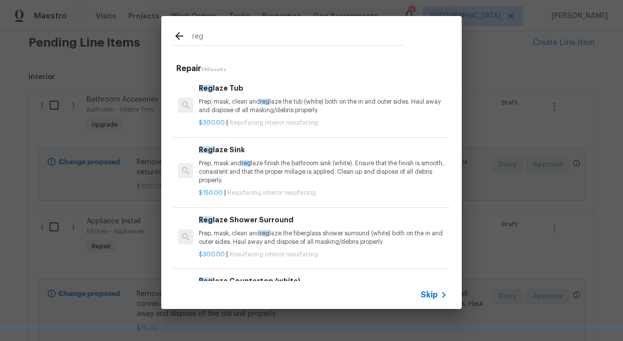
click at [264, 167] on p "Prep, mask and reg laze finish the bathroom sink (white). Ensure that the finis…" at bounding box center [323, 172] width 248 height 26
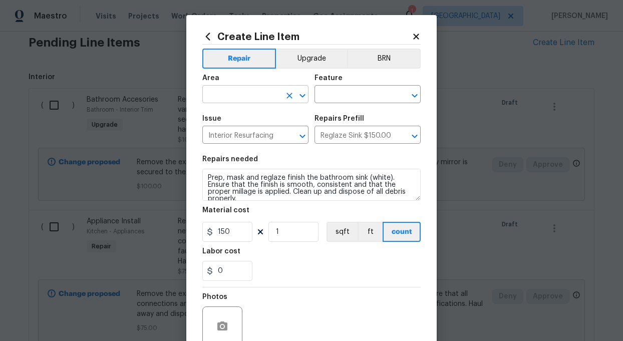
click at [252, 97] on input "text" at bounding box center [241, 96] width 78 height 16
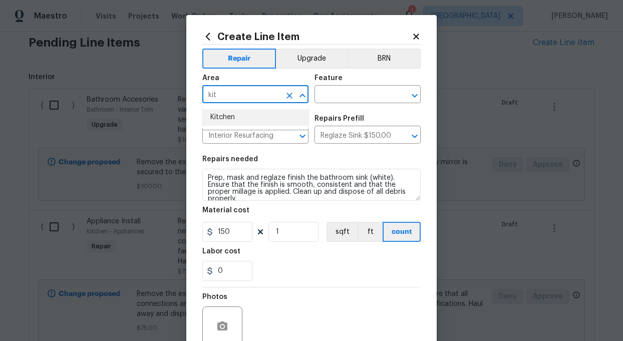
click at [236, 115] on li "Kitchen" at bounding box center [255, 117] width 106 height 17
type input "Kitchen"
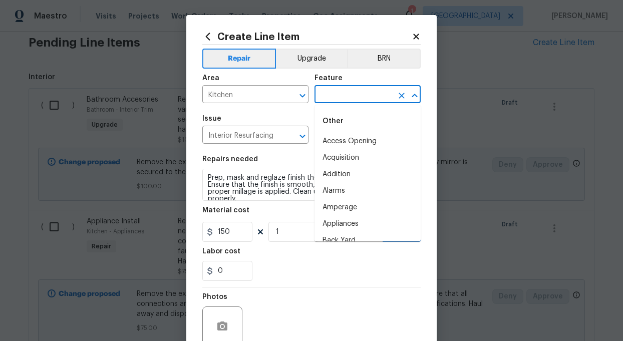
click at [340, 94] on input "text" at bounding box center [353, 96] width 78 height 16
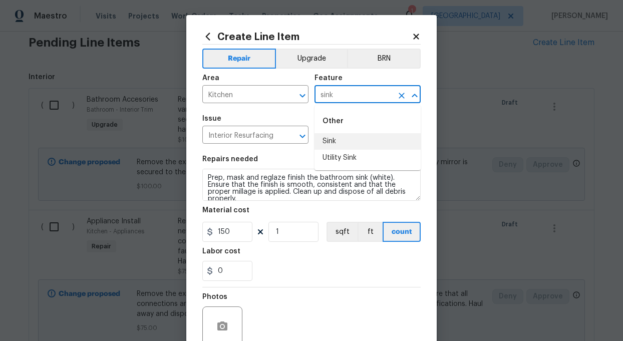
click at [326, 138] on li "Sink" at bounding box center [367, 141] width 106 height 17
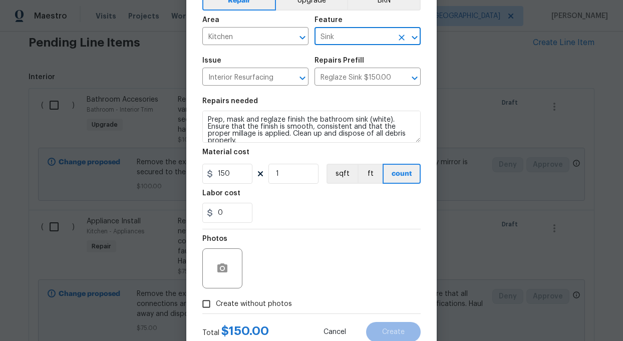
scroll to position [90, 0]
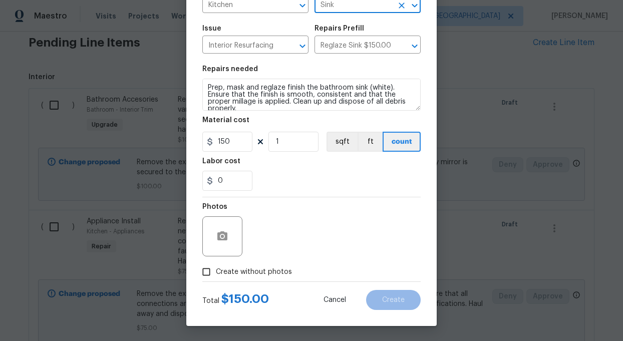
type input "Sink"
click at [206, 273] on input "Create without photos" at bounding box center [206, 271] width 19 height 19
checkbox input "true"
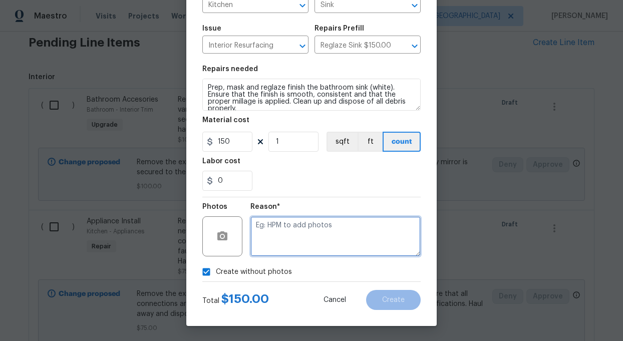
click at [350, 241] on textarea at bounding box center [335, 236] width 170 height 40
type textarea "add"
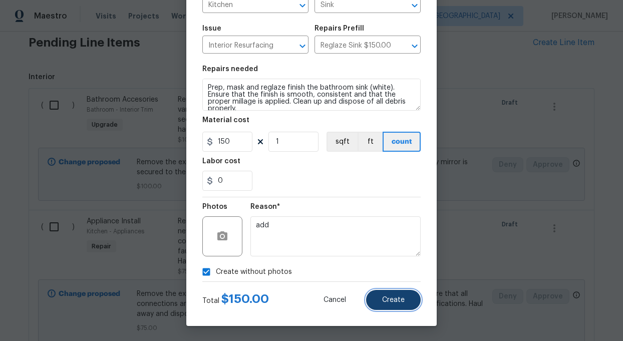
click at [385, 300] on span "Create" at bounding box center [393, 300] width 23 height 8
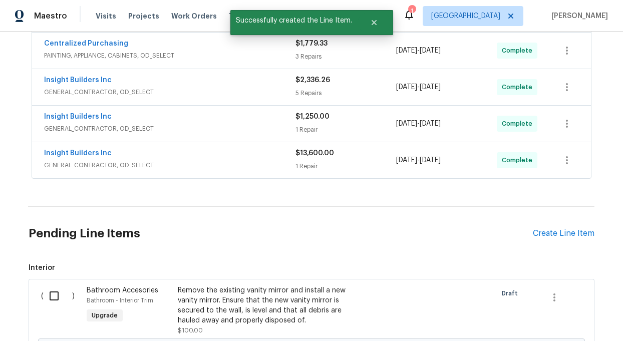
scroll to position [601, 0]
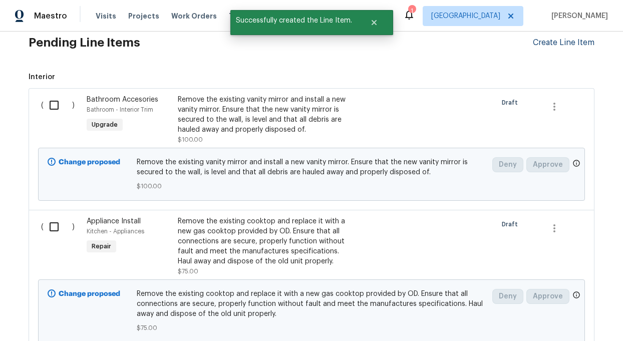
click at [571, 44] on div "Create Line Item" at bounding box center [564, 43] width 62 height 10
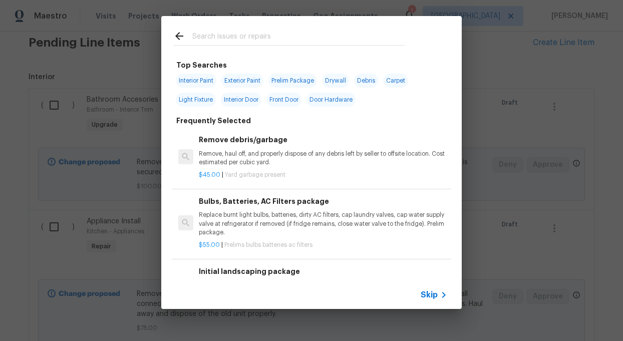
click at [218, 39] on input "text" at bounding box center [298, 37] width 212 height 15
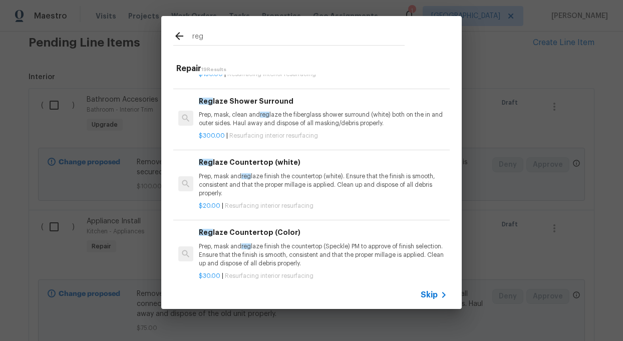
scroll to position [120, 0]
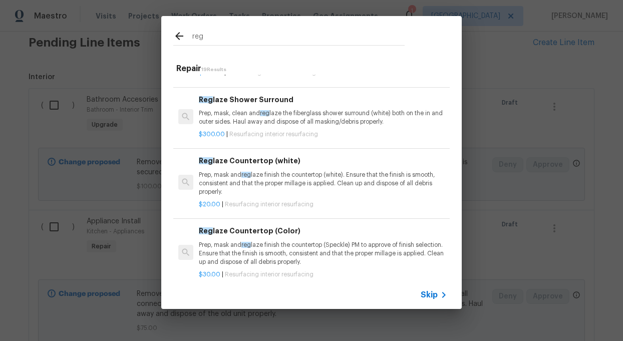
type input "reg"
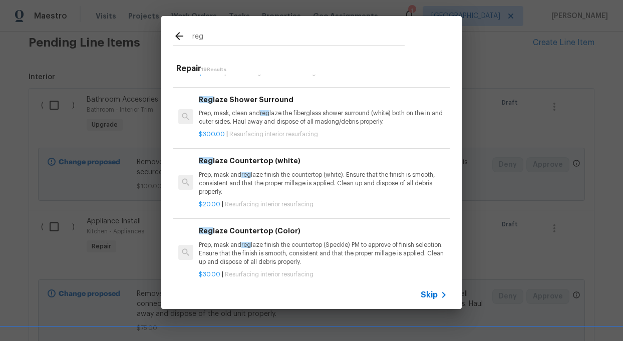
click at [236, 178] on p "Prep, mask and reg laze finish the countertop (white). Ensure that the finish i…" at bounding box center [323, 184] width 248 height 26
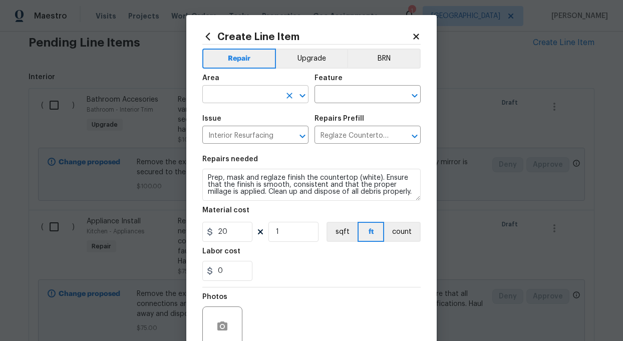
click at [244, 95] on input "text" at bounding box center [241, 96] width 78 height 16
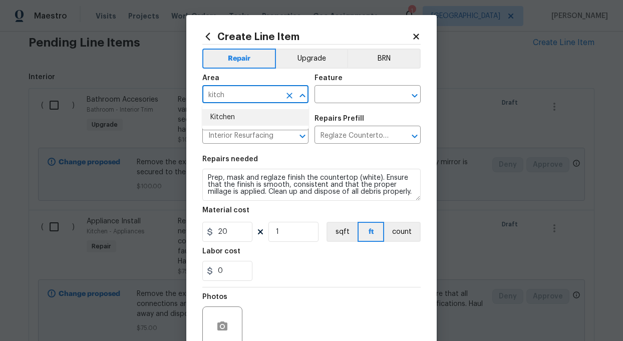
click at [230, 116] on li "Kitchen" at bounding box center [255, 117] width 106 height 17
type input "Kitchen"
click at [352, 95] on input "text" at bounding box center [353, 96] width 78 height 16
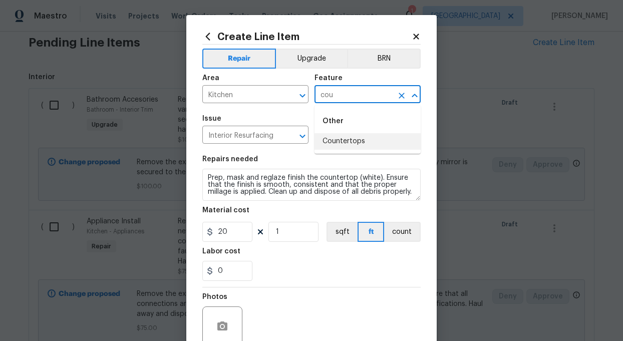
click at [336, 143] on li "Countertops" at bounding box center [367, 141] width 106 height 17
type input "Countertops"
click at [230, 230] on input "20" at bounding box center [227, 232] width 50 height 20
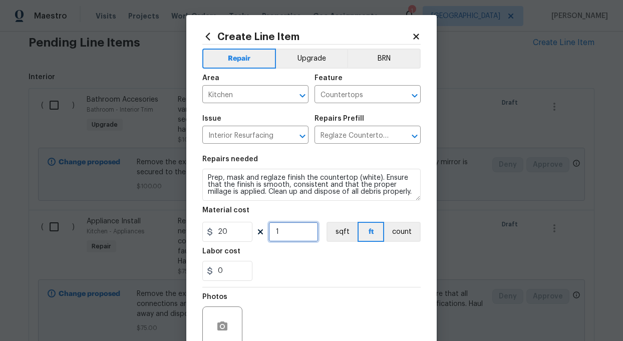
click at [286, 233] on input "1" at bounding box center [293, 232] width 50 height 20
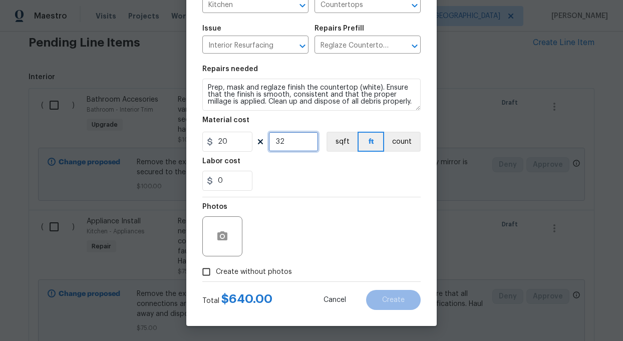
click at [297, 142] on input "32" at bounding box center [293, 142] width 50 height 20
type input "33"
click at [204, 271] on input "Create without photos" at bounding box center [206, 271] width 19 height 19
checkbox input "true"
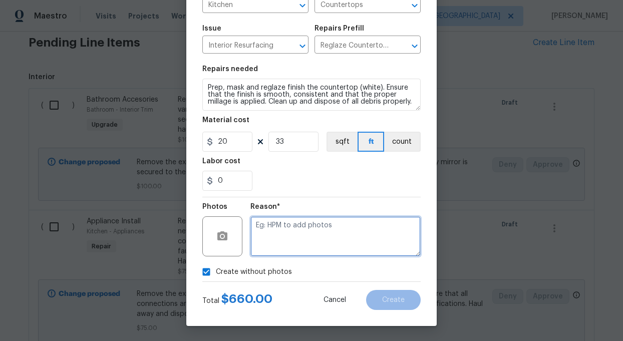
click at [286, 245] on textarea at bounding box center [335, 236] width 170 height 40
type textarea "add"
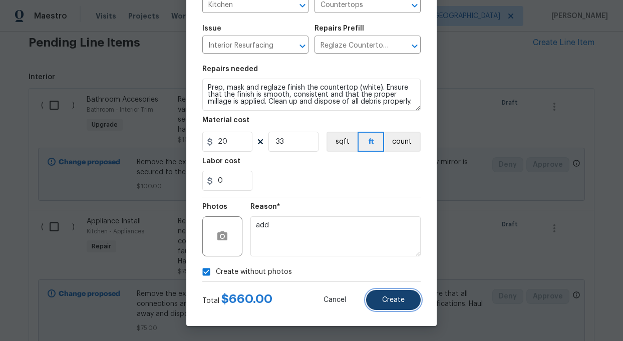
click at [391, 305] on button "Create" at bounding box center [393, 300] width 55 height 20
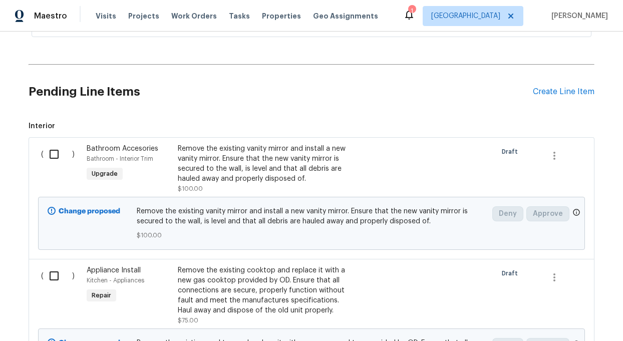
scroll to position [544, 0]
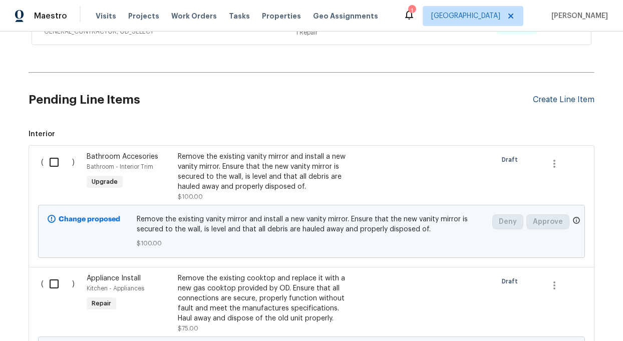
click at [558, 100] on div "Create Line Item" at bounding box center [564, 100] width 62 height 10
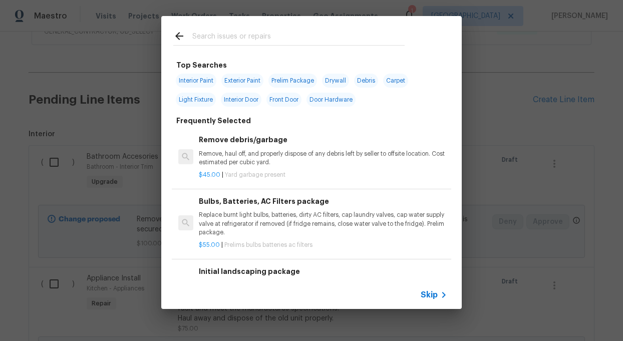
click at [220, 33] on input "text" at bounding box center [298, 37] width 212 height 15
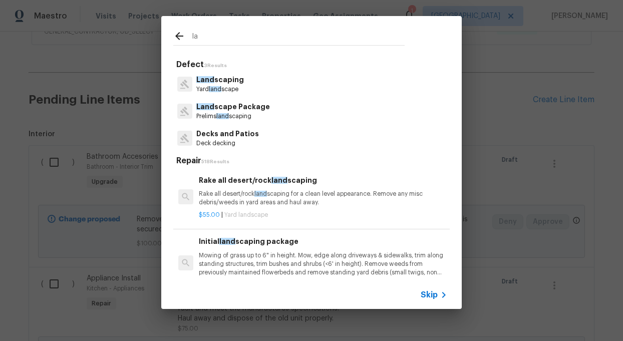
type input "l"
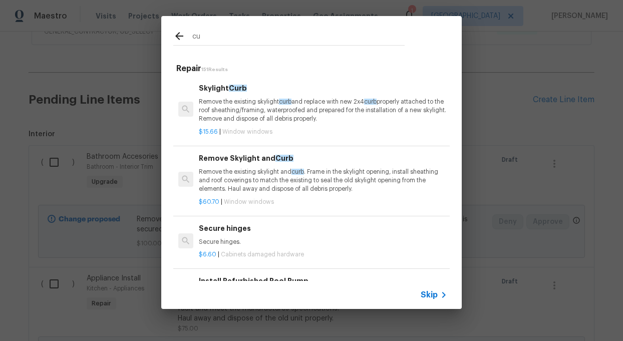
type input "c"
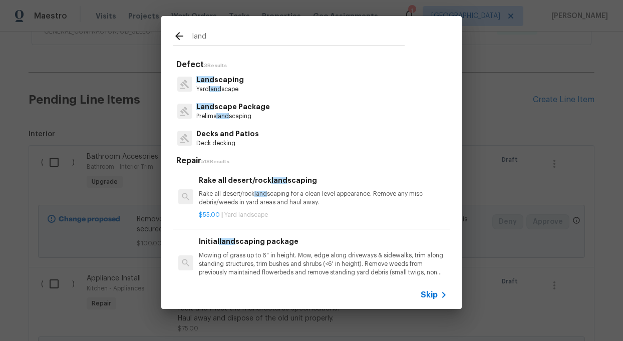
type input "land"
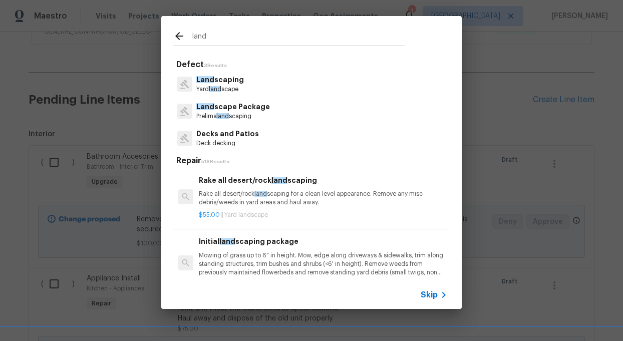
click at [221, 79] on p "Land scaping" at bounding box center [220, 80] width 48 height 11
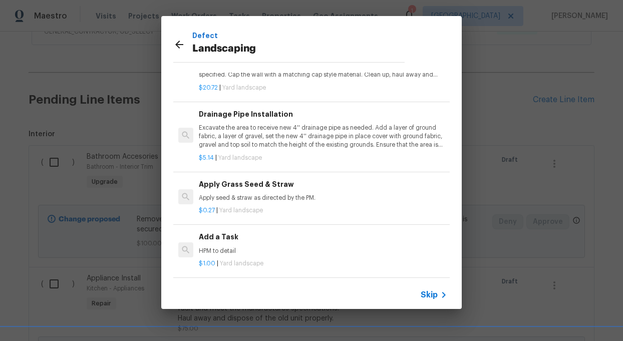
scroll to position [65, 0]
click at [220, 239] on h6 "Add a Task" at bounding box center [323, 236] width 248 height 11
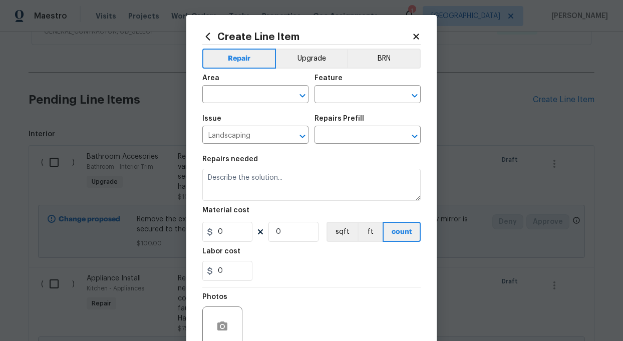
type textarea "HPM to detail"
type input "1"
type input "Add a Task $1.00"
type input "1"
click at [224, 93] on input "text" at bounding box center [241, 96] width 78 height 16
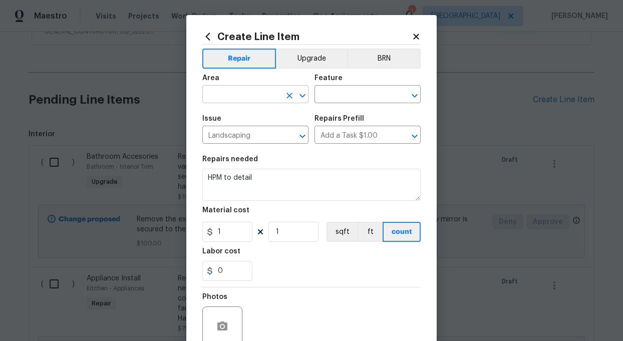
click at [224, 93] on input "text" at bounding box center [241, 96] width 78 height 16
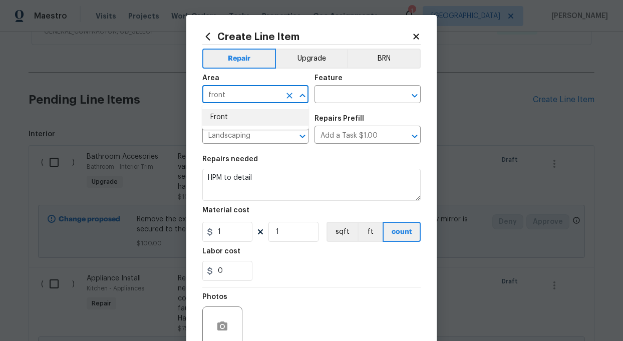
click at [230, 113] on li "Front" at bounding box center [255, 117] width 106 height 17
type input "Front"
click at [352, 92] on input "text" at bounding box center [353, 96] width 78 height 16
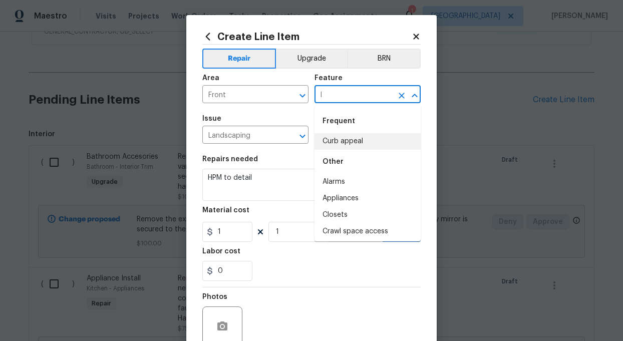
click at [354, 142] on li "Curb appeal" at bounding box center [367, 141] width 106 height 17
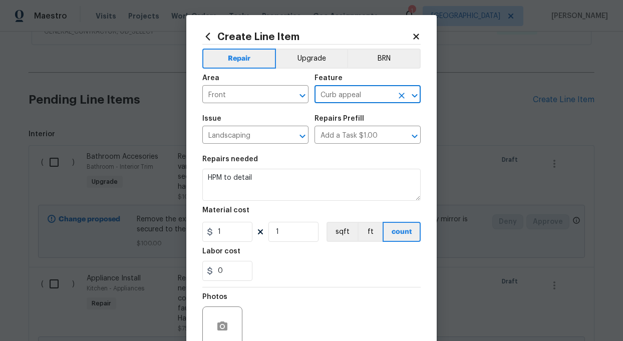
type input "Curb appeal"
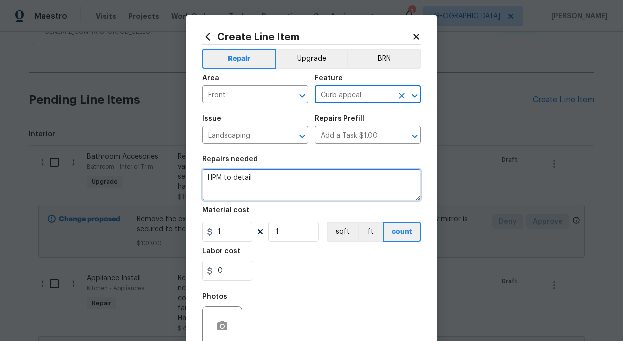
click at [265, 181] on textarea "HPM to detail" at bounding box center [311, 185] width 218 height 32
type textarea "H"
paste textarea "Rake all desert/rock landscaping for a clean level appearance. Remove any misc …"
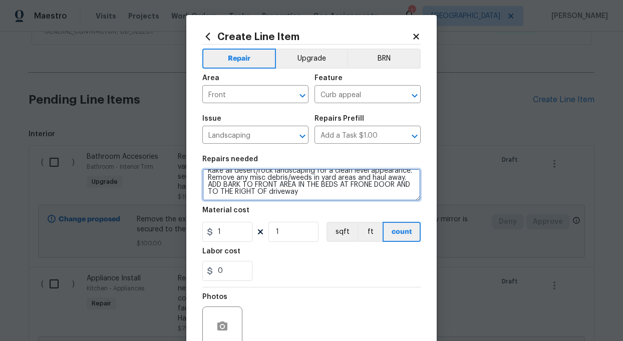
scroll to position [7, 0]
type textarea "Rake all desert/rock landscaping for a clean level appearance. Remove any misc …"
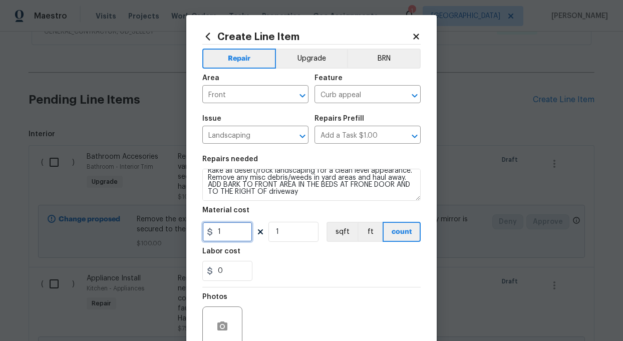
click at [226, 231] on input "1" at bounding box center [227, 232] width 50 height 20
type input "550"
click at [327, 292] on div "Photos" at bounding box center [311, 319] width 218 height 65
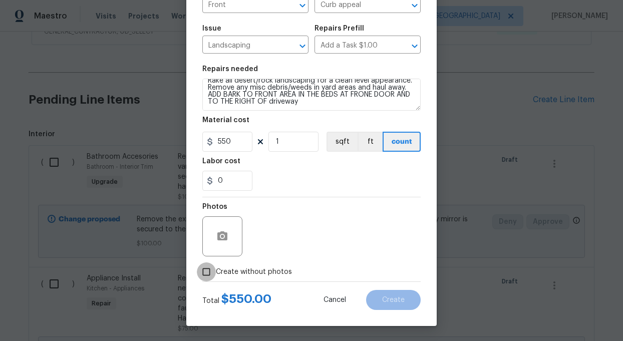
click at [206, 270] on input "Create without photos" at bounding box center [206, 271] width 19 height 19
checkbox input "true"
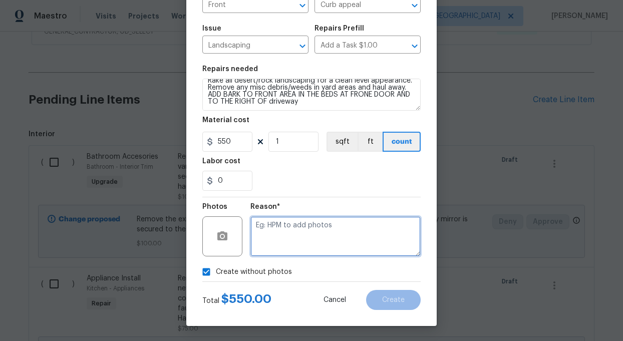
click at [314, 232] on textarea at bounding box center [335, 236] width 170 height 40
type textarea "add"
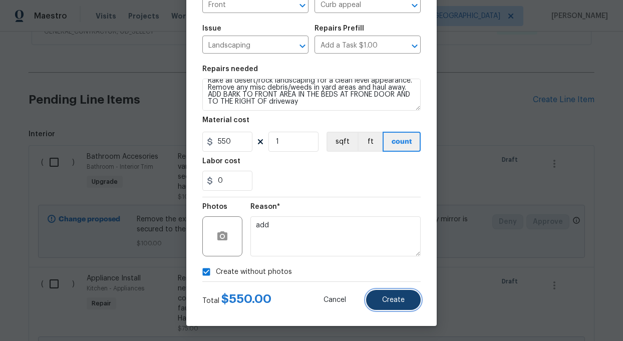
click at [398, 295] on button "Create" at bounding box center [393, 300] width 55 height 20
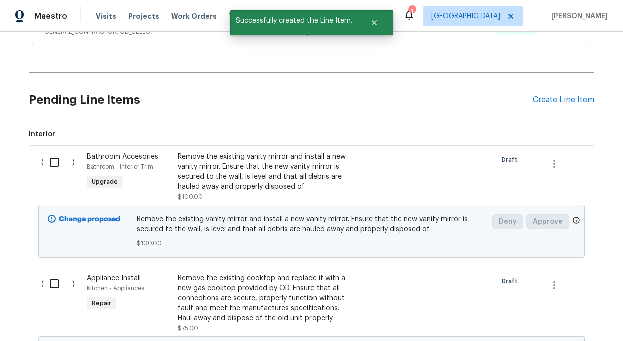
click at [58, 162] on input "checkbox" at bounding box center [58, 162] width 29 height 21
checkbox input "true"
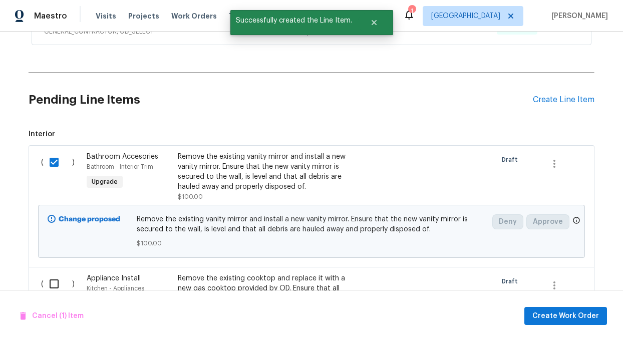
click at [53, 287] on input "checkbox" at bounding box center [58, 283] width 29 height 21
checkbox input "true"
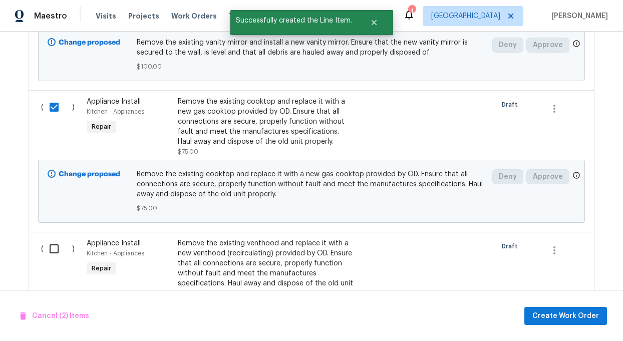
scroll to position [727, 0]
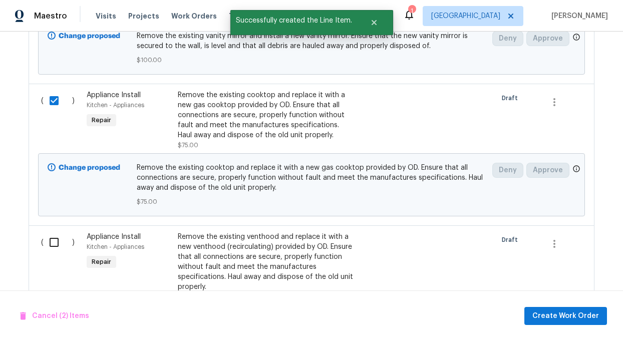
click at [50, 244] on input "checkbox" at bounding box center [58, 242] width 29 height 21
checkbox input "true"
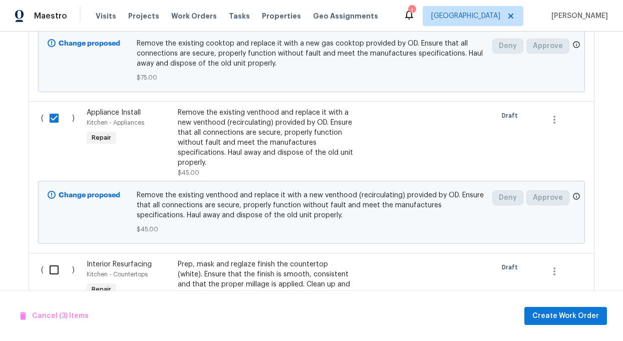
scroll to position [932, 0]
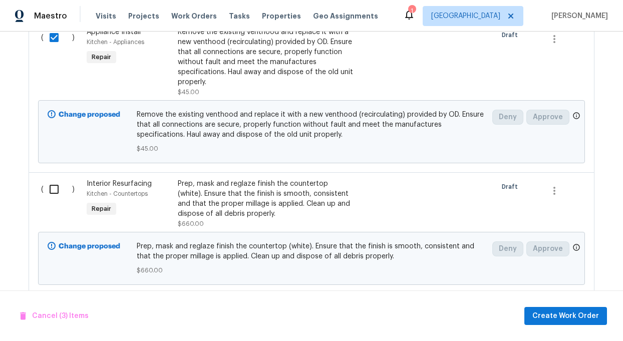
click at [55, 194] on input "checkbox" at bounding box center [58, 189] width 29 height 21
checkbox input "true"
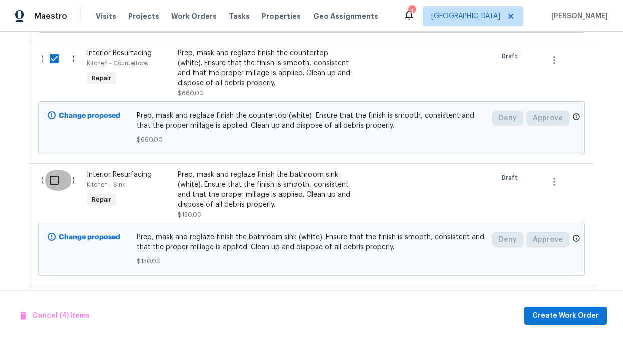
click at [56, 180] on input "checkbox" at bounding box center [58, 180] width 29 height 21
checkbox input "true"
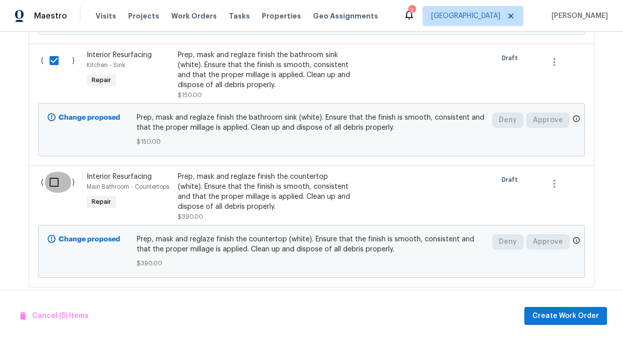
click at [56, 180] on input "checkbox" at bounding box center [58, 182] width 29 height 21
checkbox input "true"
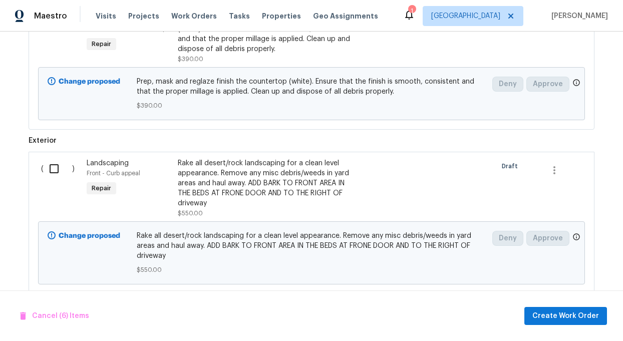
click at [57, 167] on input "checkbox" at bounding box center [58, 168] width 29 height 21
checkbox input "true"
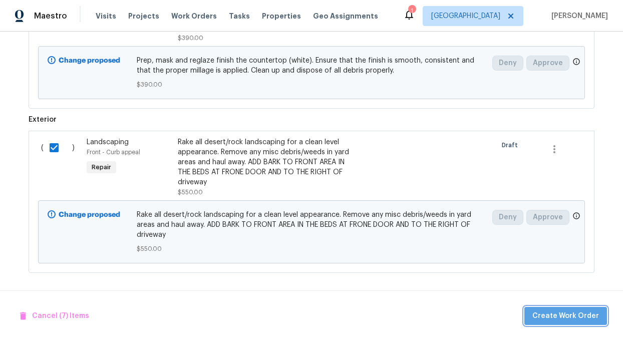
click at [574, 317] on span "Create Work Order" at bounding box center [565, 316] width 67 height 13
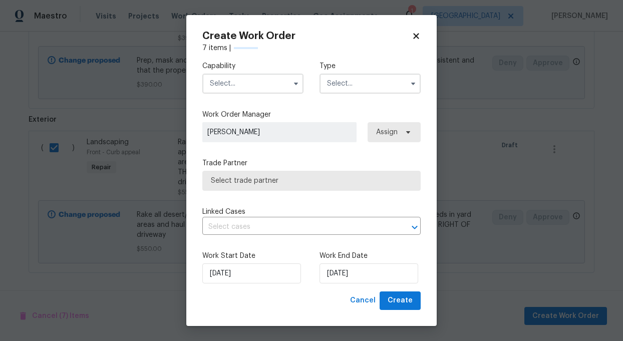
checkbox input "false"
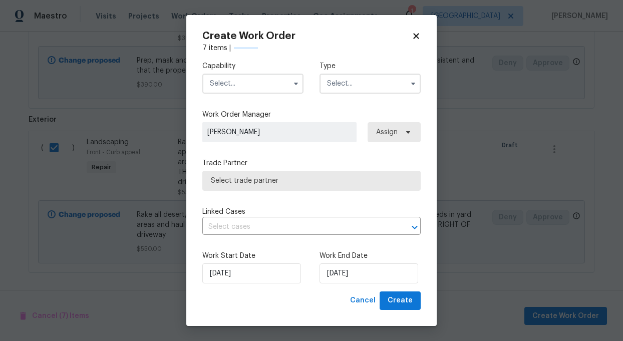
checkbox input "false"
click at [250, 85] on input "text" at bounding box center [252, 84] width 101 height 20
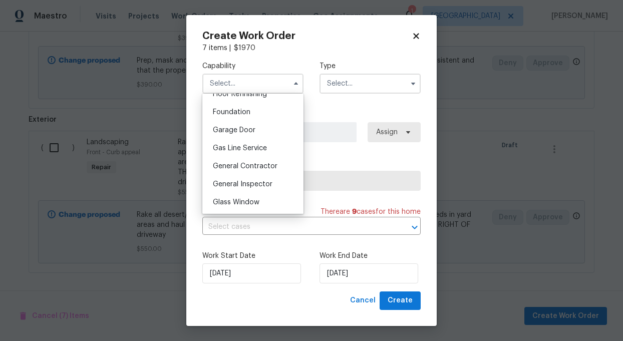
scroll to position [427, 0]
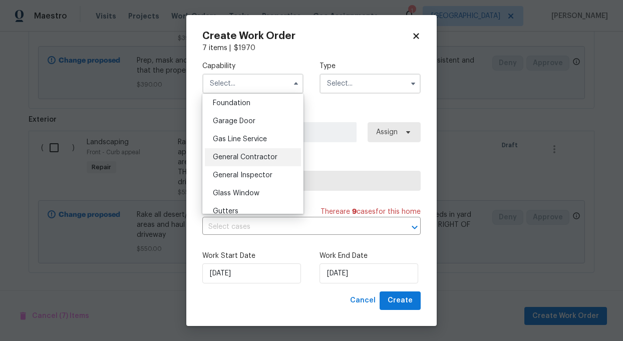
click at [256, 155] on span "General Contractor" at bounding box center [245, 157] width 65 height 7
type input "General Contractor"
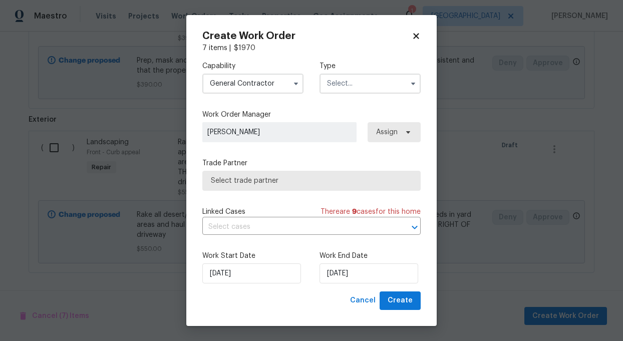
click at [371, 83] on input "text" at bounding box center [369, 84] width 101 height 20
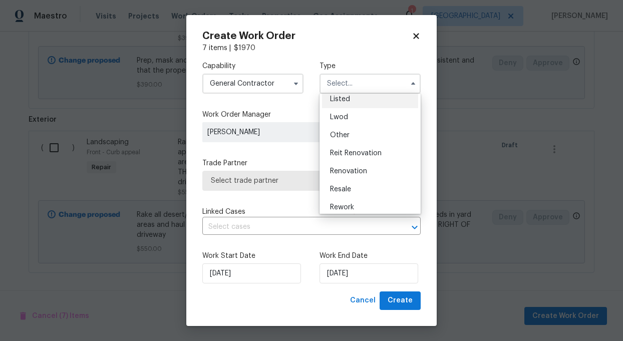
scroll to position [97, 0]
click at [346, 171] on span "Renovation" at bounding box center [348, 170] width 37 height 7
type input "Renovation"
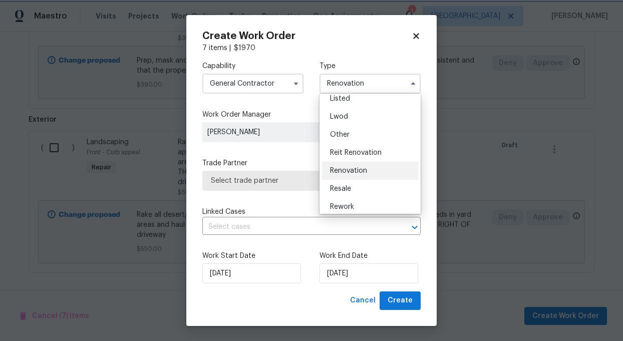
scroll to position [0, 0]
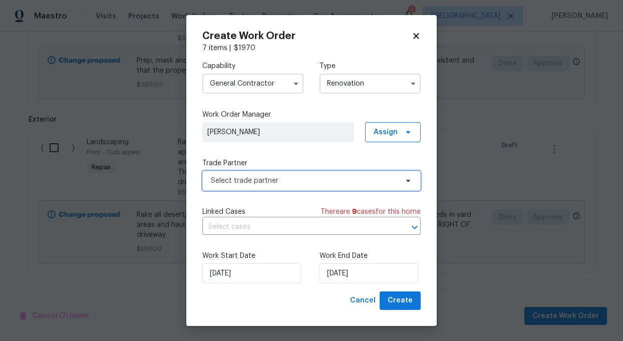
click at [299, 184] on span "Select trade partner" at bounding box center [304, 181] width 187 height 10
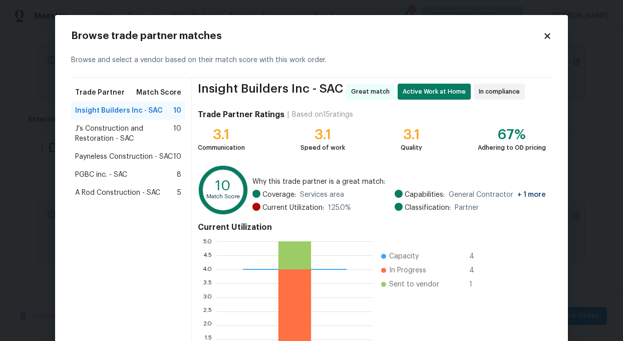
scroll to position [101, 0]
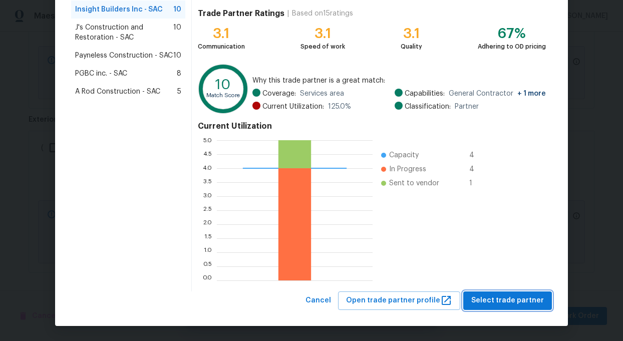
click at [524, 301] on span "Select trade partner" at bounding box center [507, 300] width 73 height 13
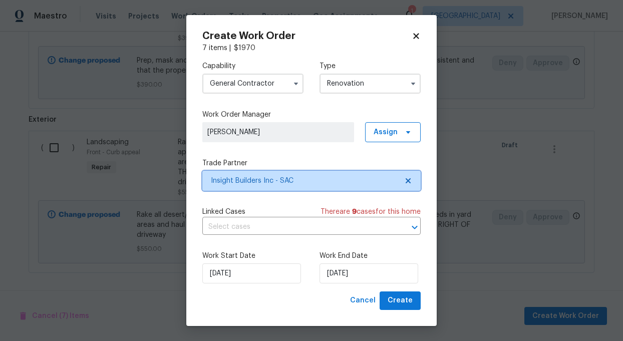
scroll to position [0, 0]
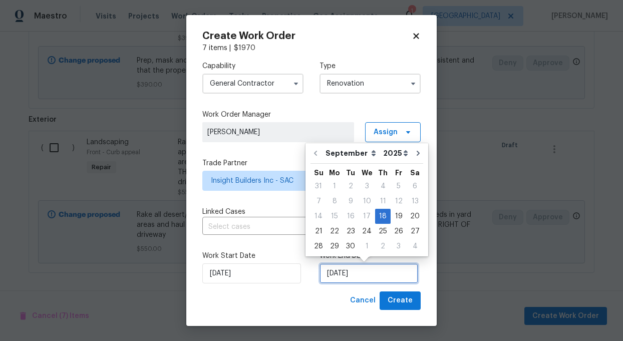
click at [389, 273] on input "[DATE]" at bounding box center [368, 273] width 99 height 20
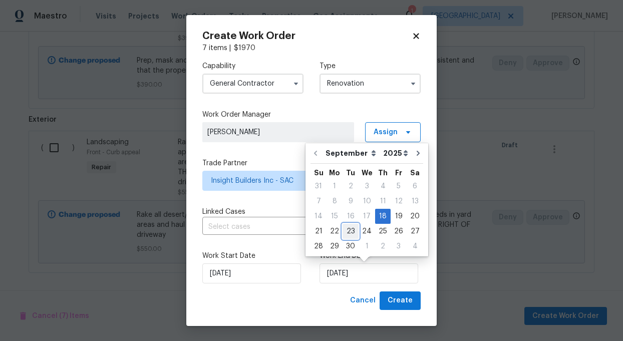
click at [349, 230] on div "23" at bounding box center [350, 231] width 16 height 14
type input "[DATE]"
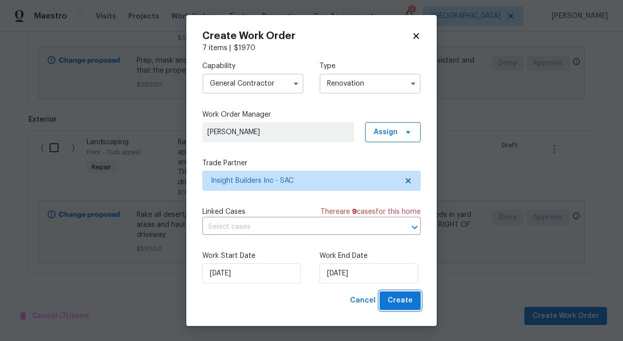
click at [398, 301] on span "Create" at bounding box center [400, 300] width 25 height 13
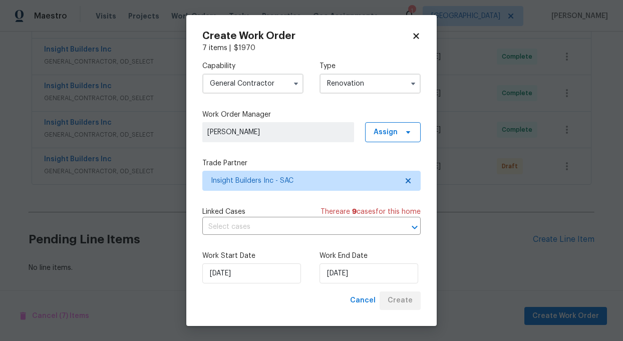
scroll to position [441, 0]
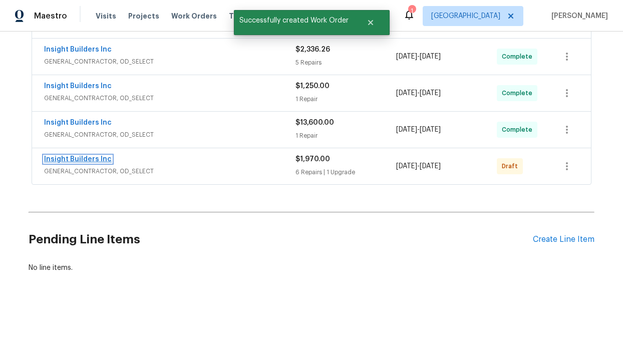
click at [82, 156] on link "Insight Builders Inc" at bounding box center [78, 159] width 68 height 7
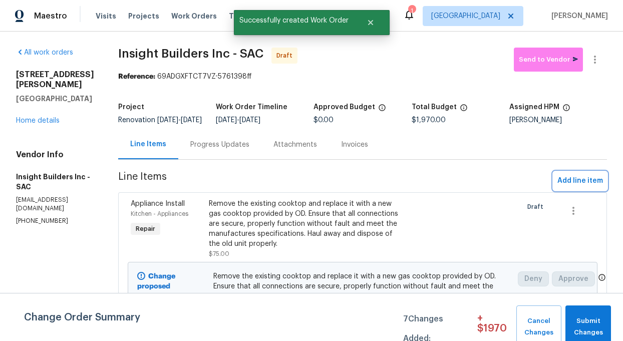
click at [578, 187] on span "Add line item" at bounding box center [580, 181] width 46 height 13
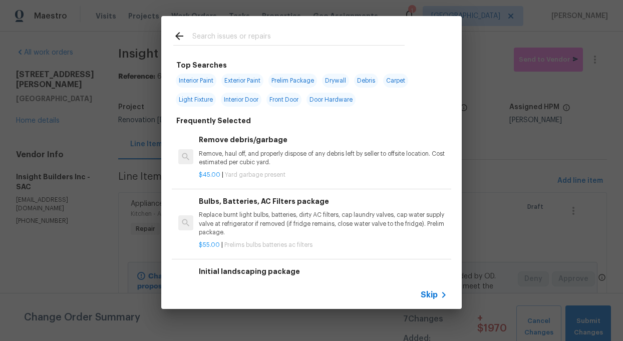
click at [235, 37] on input "text" at bounding box center [298, 37] width 212 height 15
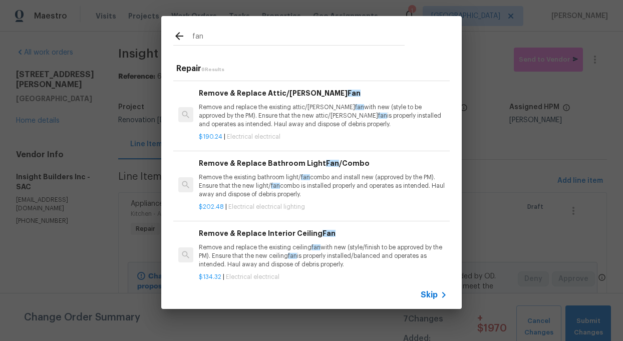
scroll to position [110, 0]
type input "fan"
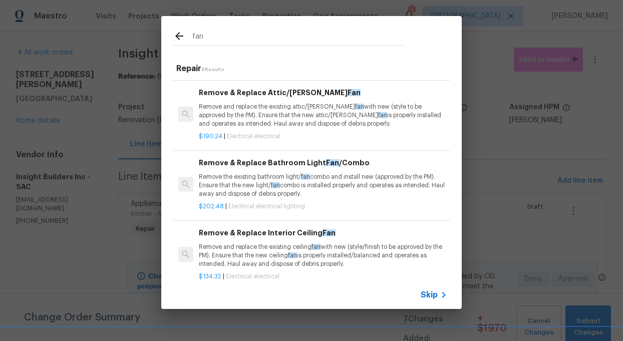
click at [257, 182] on p "Remove the existing bathroom light/ fan combo and install new (approved by the …" at bounding box center [323, 186] width 248 height 26
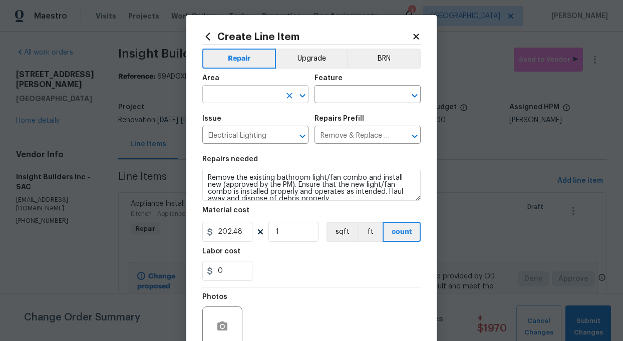
click at [243, 94] on input "text" at bounding box center [241, 96] width 78 height 16
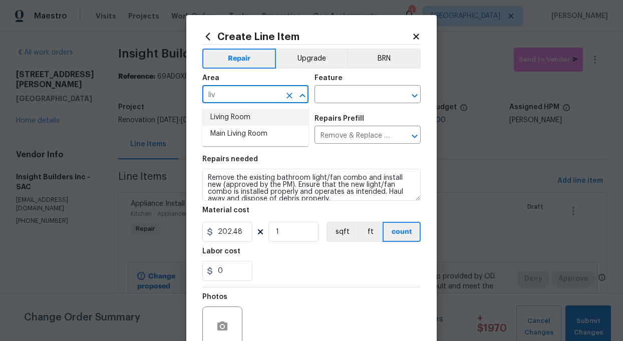
click at [259, 113] on li "Living Room" at bounding box center [255, 117] width 106 height 17
type input "Living Room"
click at [369, 92] on input "text" at bounding box center [353, 96] width 78 height 16
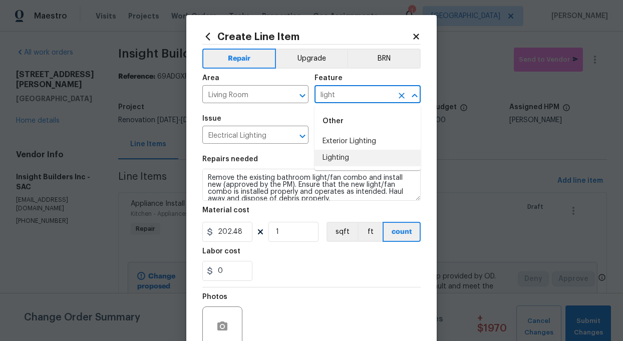
click at [336, 158] on li "Lighting" at bounding box center [367, 158] width 106 height 17
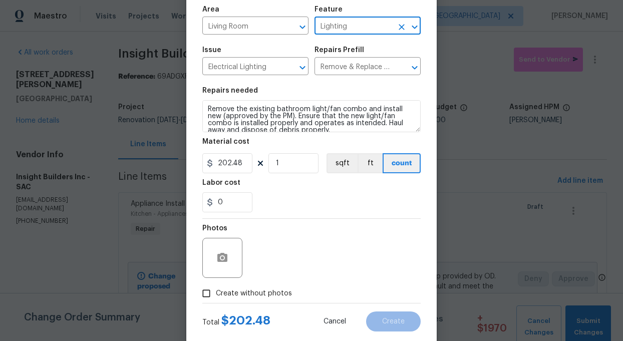
scroll to position [89, 0]
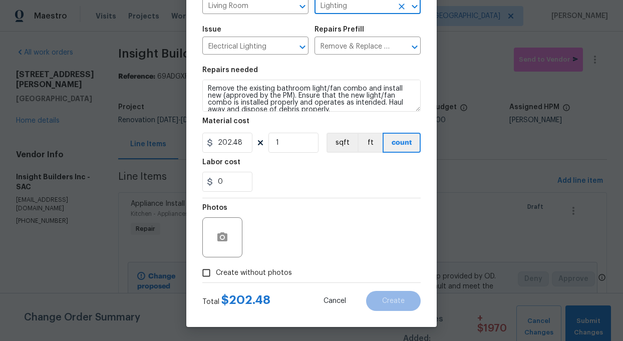
type input "Lighting"
click at [203, 275] on input "Create without photos" at bounding box center [206, 272] width 19 height 19
checkbox input "true"
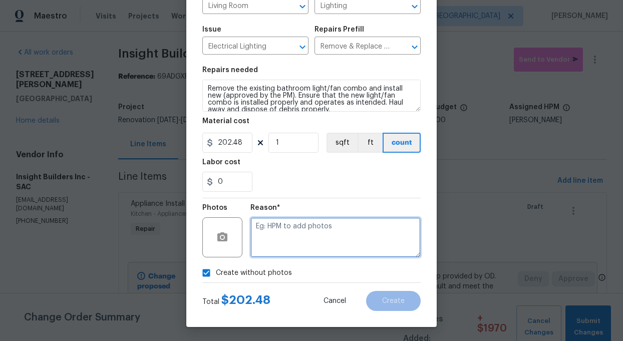
click at [315, 244] on textarea at bounding box center [335, 237] width 170 height 40
type textarea "add"
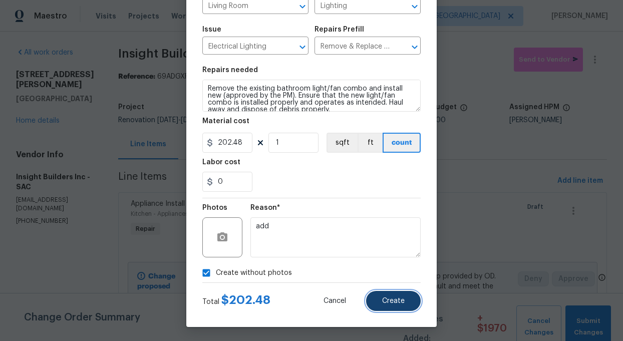
click at [394, 301] on span "Create" at bounding box center [393, 301] width 23 height 8
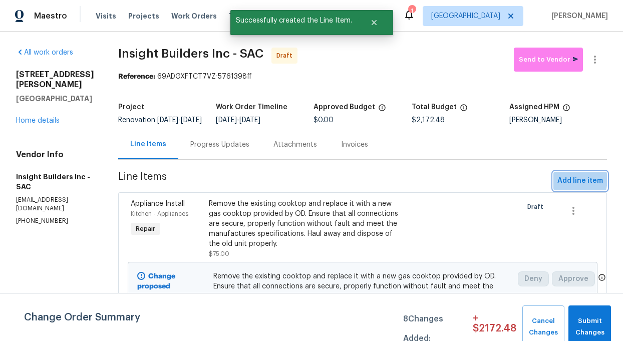
click at [562, 186] on span "Add line item" at bounding box center [580, 181] width 46 height 13
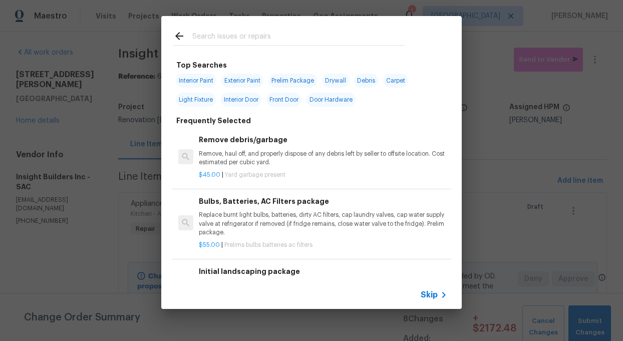
click at [214, 35] on input "text" at bounding box center [298, 37] width 212 height 15
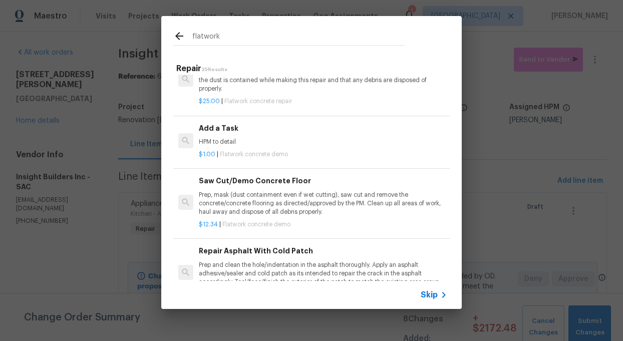
scroll to position [365, 0]
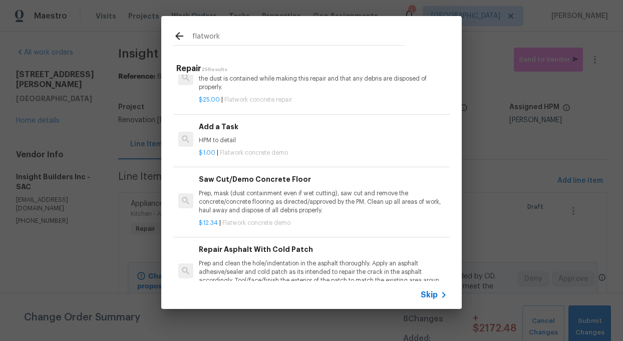
type input "flatwork"
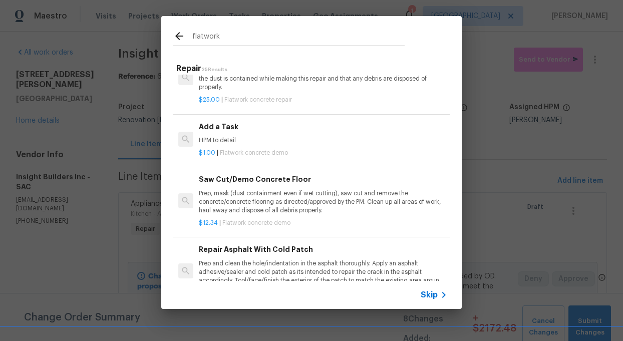
click at [218, 127] on h6 "Add a Task" at bounding box center [323, 126] width 248 height 11
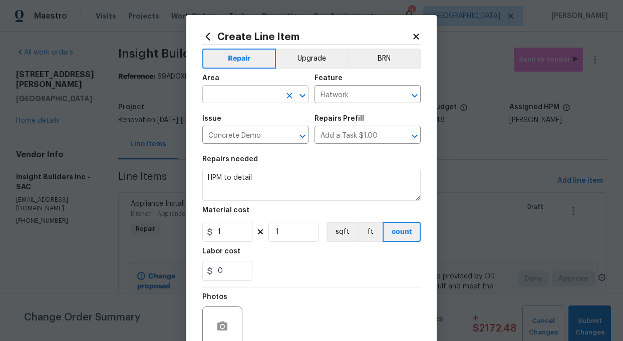
click at [244, 96] on input "text" at bounding box center [241, 96] width 78 height 16
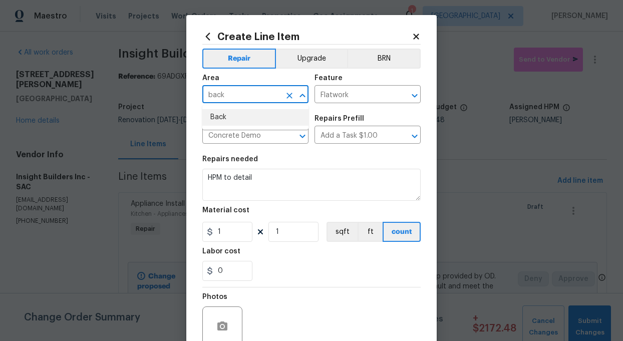
click at [227, 116] on li "Back" at bounding box center [255, 117] width 106 height 17
type input "Back"
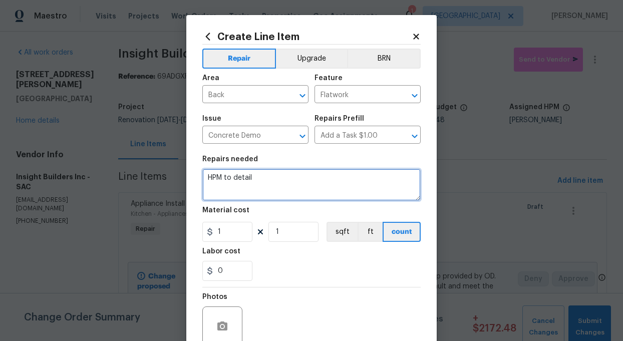
click at [252, 181] on textarea "HPM to detail" at bounding box center [311, 185] width 218 height 32
type textarea "H"
click at [242, 179] on textarea "fill trip hazrds in back yard. remove the two tree" at bounding box center [311, 185] width 218 height 32
click at [284, 179] on textarea "fill trip hazards in back yard. remove the two tree" at bounding box center [311, 185] width 218 height 32
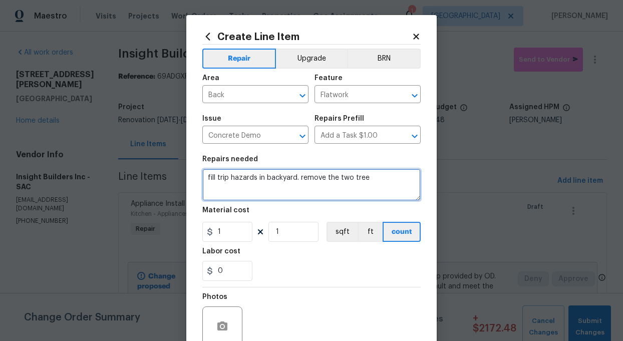
click at [380, 178] on textarea "fill trip hazards in backyard. remove the two tree" at bounding box center [311, 185] width 218 height 32
type textarea "fill trip hazards in backyard. remove the two tree and smooth back patio. power…"
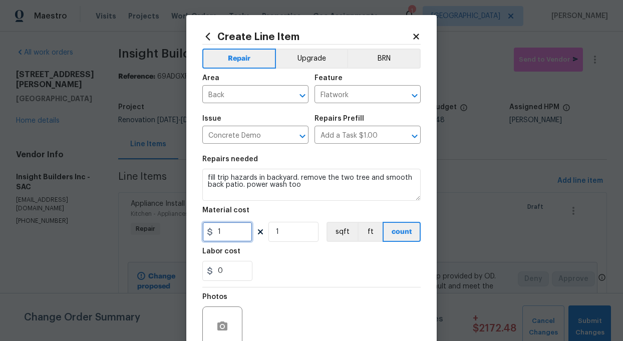
click at [227, 233] on input "1" at bounding box center [227, 232] width 50 height 20
type input "500"
click at [272, 262] on div "0" at bounding box center [311, 271] width 218 height 20
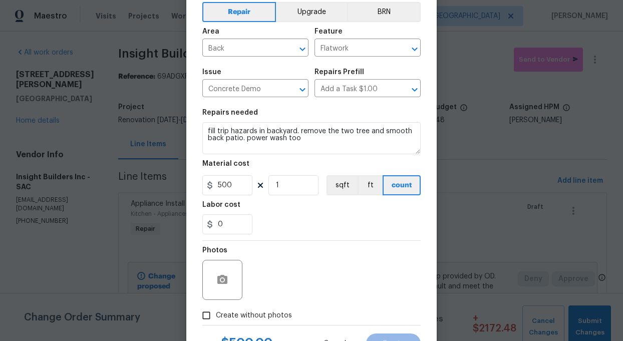
scroll to position [90, 0]
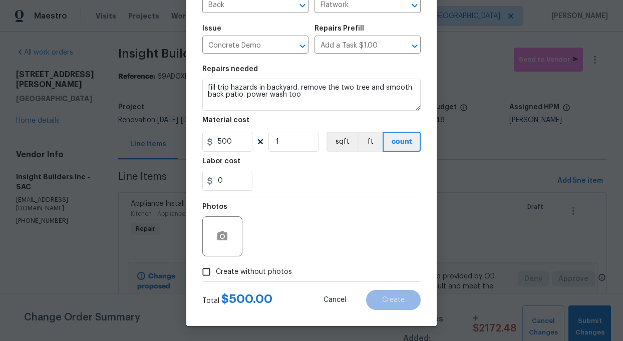
click at [208, 269] on input "Create without photos" at bounding box center [206, 271] width 19 height 19
checkbox input "true"
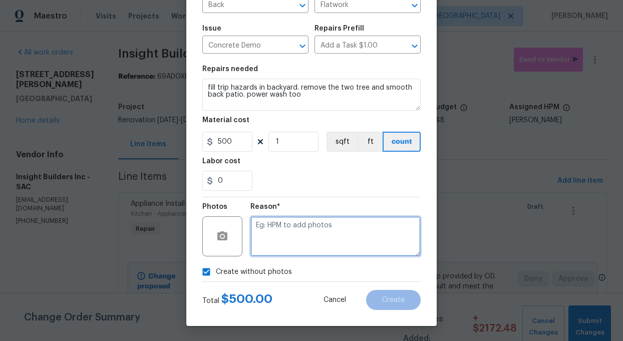
click at [274, 250] on textarea at bounding box center [335, 236] width 170 height 40
type textarea "add"
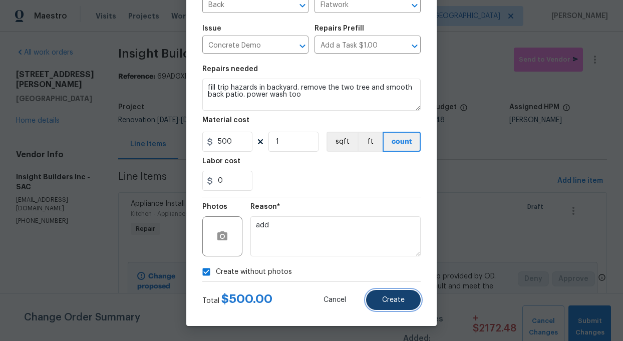
click at [388, 306] on button "Create" at bounding box center [393, 300] width 55 height 20
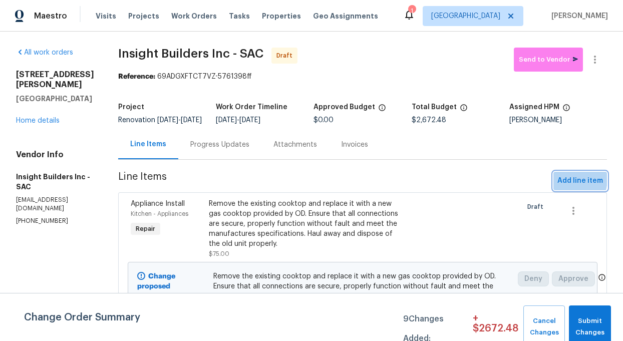
click at [566, 186] on span "Add line item" at bounding box center [580, 181] width 46 height 13
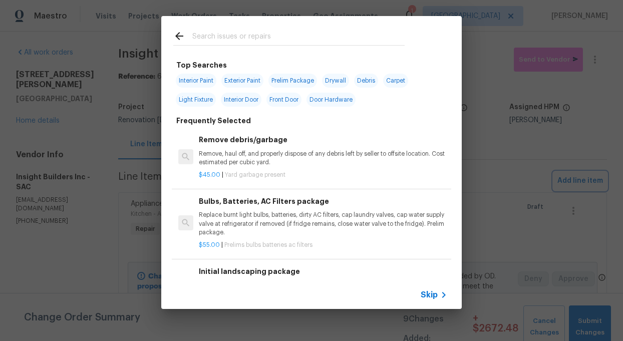
click at [506, 151] on div "Top Searches Interior Paint Exterior Paint Prelim Package Drywall Debris Carpet…" at bounding box center [311, 162] width 623 height 325
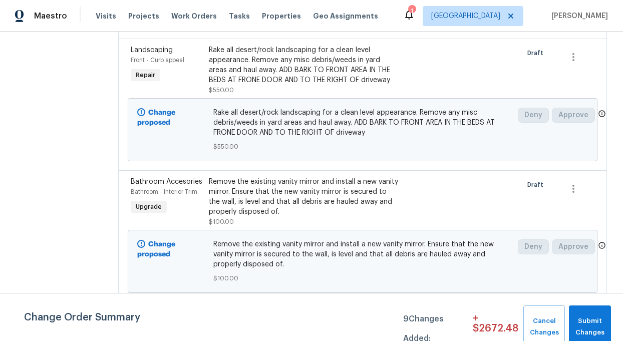
scroll to position [336, 0]
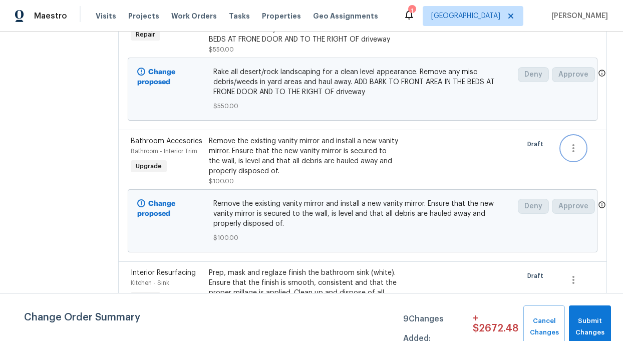
click at [573, 154] on icon "button" at bounding box center [573, 148] width 12 height 12
click at [581, 157] on li "Cancel" at bounding box center [581, 155] width 39 height 17
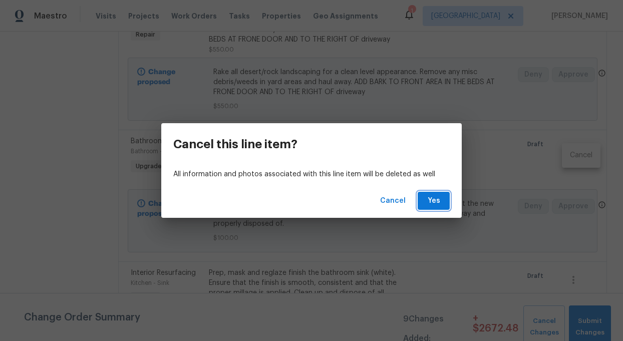
click at [432, 199] on span "Yes" at bounding box center [434, 201] width 16 height 13
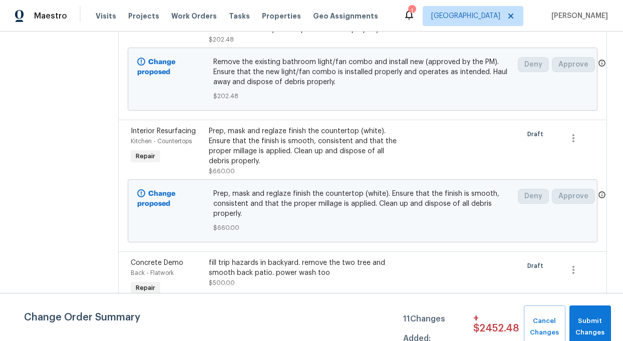
scroll to position [758, 0]
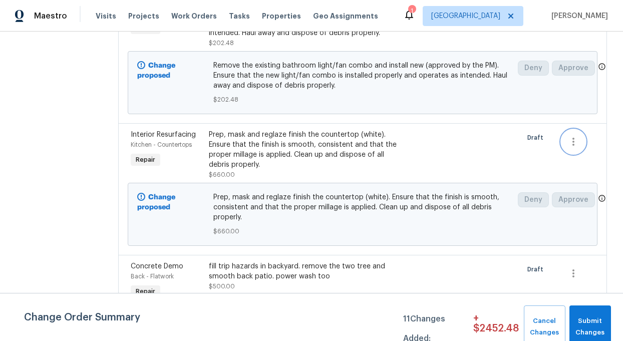
click at [576, 148] on icon "button" at bounding box center [573, 142] width 12 height 12
click at [579, 148] on li "Cancel" at bounding box center [581, 149] width 39 height 17
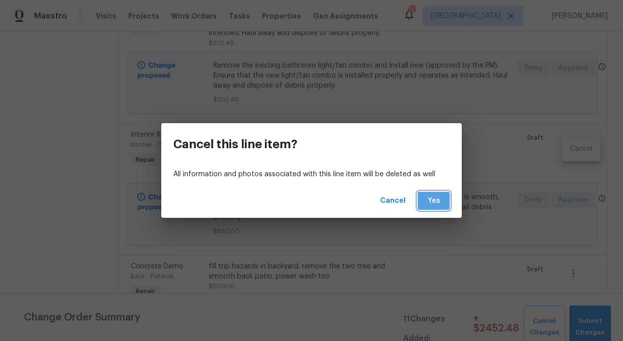
click at [433, 202] on span "Yes" at bounding box center [434, 201] width 16 height 13
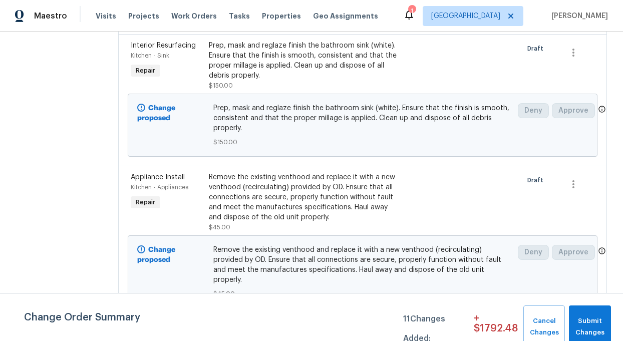
scroll to position [387, 0]
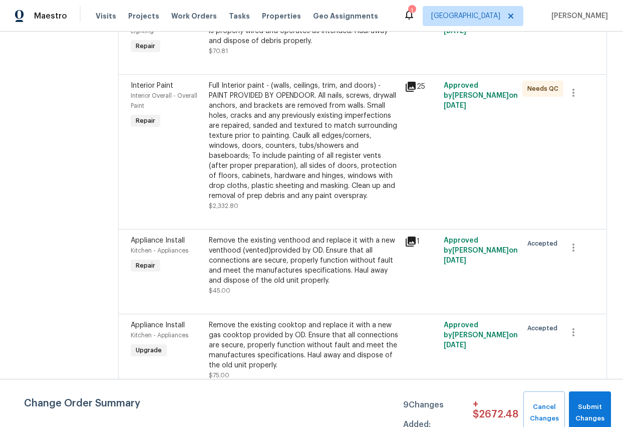
scroll to position [1068, 0]
click at [578, 246] on icon "button" at bounding box center [573, 247] width 12 height 12
click at [578, 247] on li "Cancel" at bounding box center [581, 247] width 39 height 17
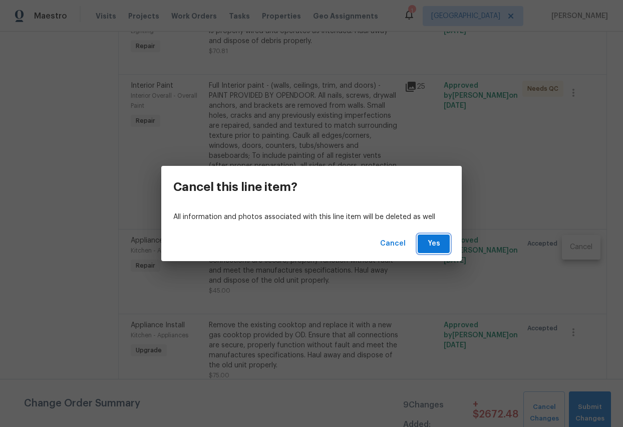
click at [431, 246] on span "Yes" at bounding box center [434, 243] width 16 height 13
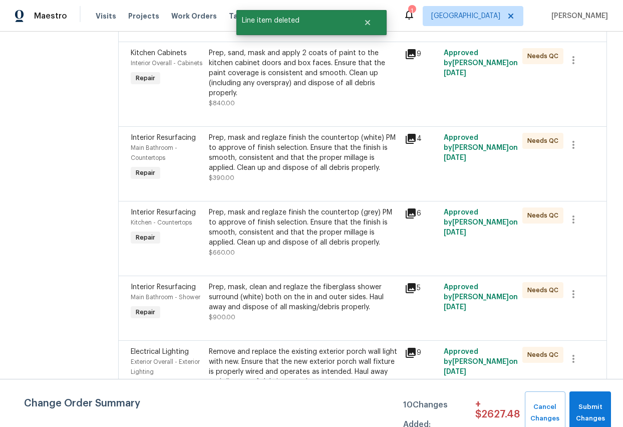
scroll to position [983, 0]
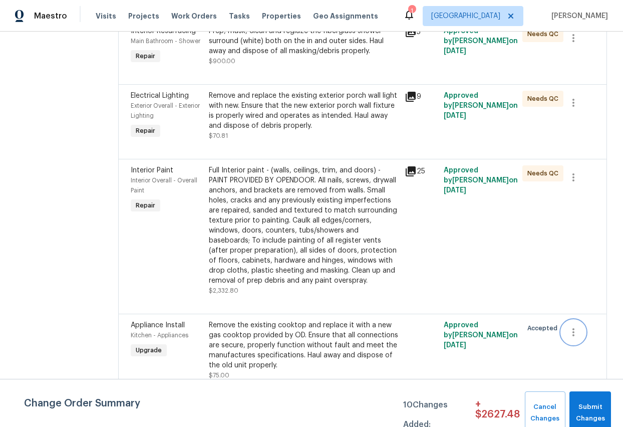
click at [574, 328] on icon "button" at bounding box center [573, 332] width 2 height 8
click at [580, 332] on li "Cancel" at bounding box center [581, 331] width 39 height 17
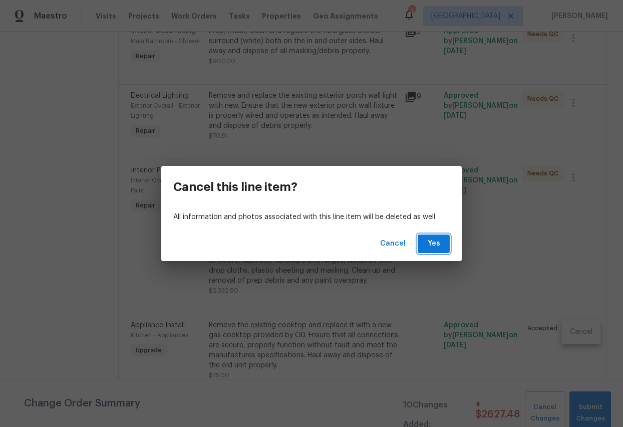
click at [433, 249] on span "Yes" at bounding box center [434, 243] width 16 height 13
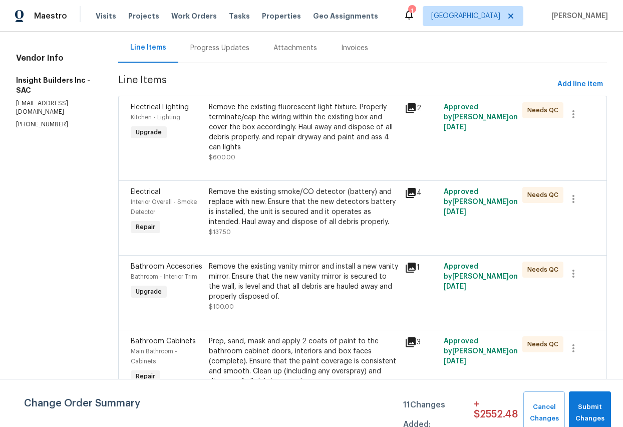
scroll to position [0, 0]
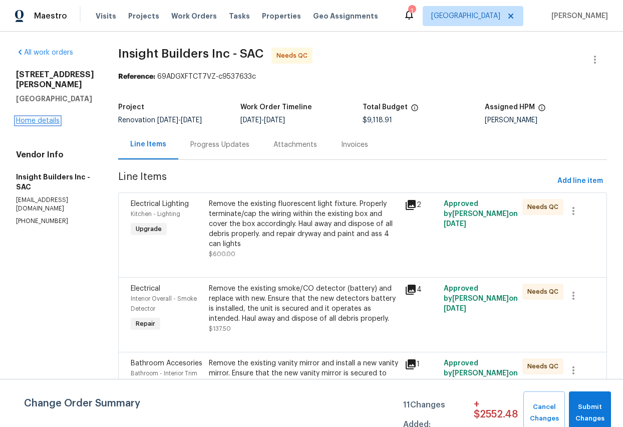
click at [48, 117] on link "Home details" at bounding box center [38, 120] width 44 height 7
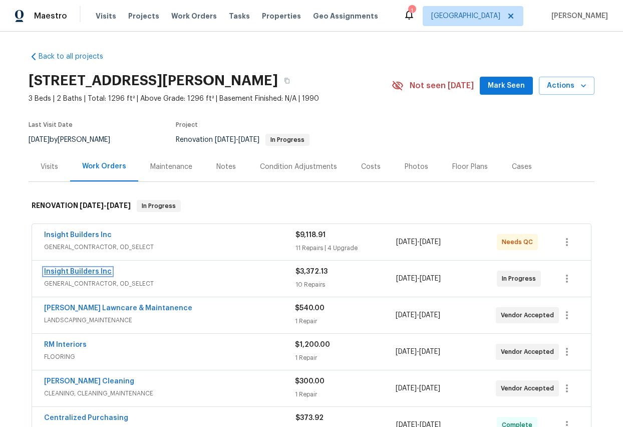
click at [88, 271] on link "Insight Builders Inc" at bounding box center [78, 271] width 68 height 7
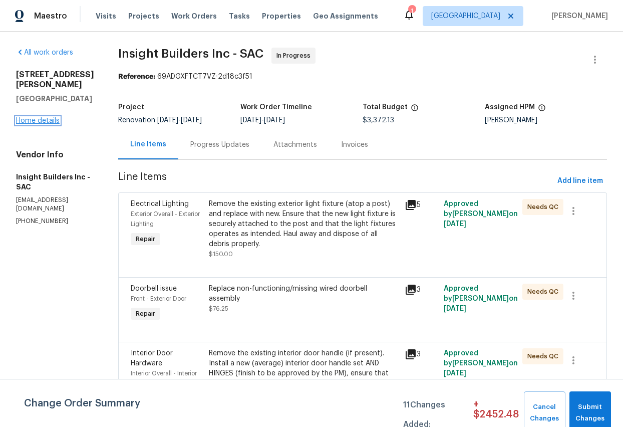
click at [42, 117] on link "Home details" at bounding box center [38, 120] width 44 height 7
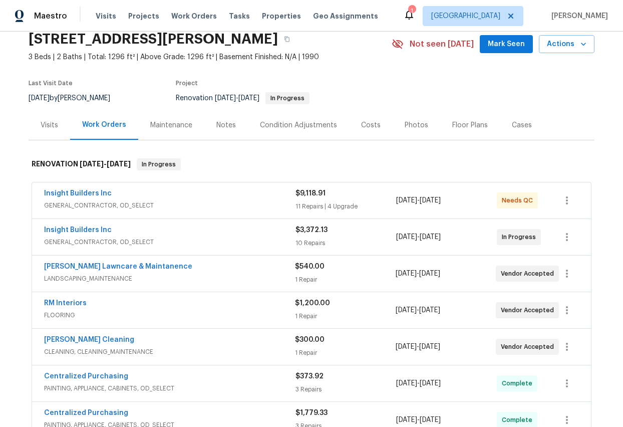
scroll to position [46, 0]
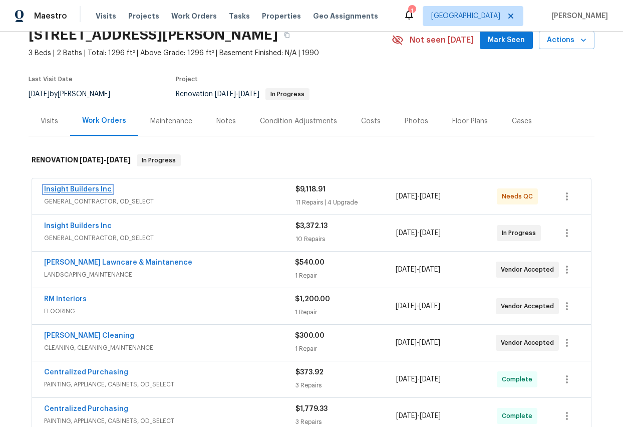
click at [72, 186] on link "Insight Builders Inc" at bounding box center [78, 189] width 68 height 7
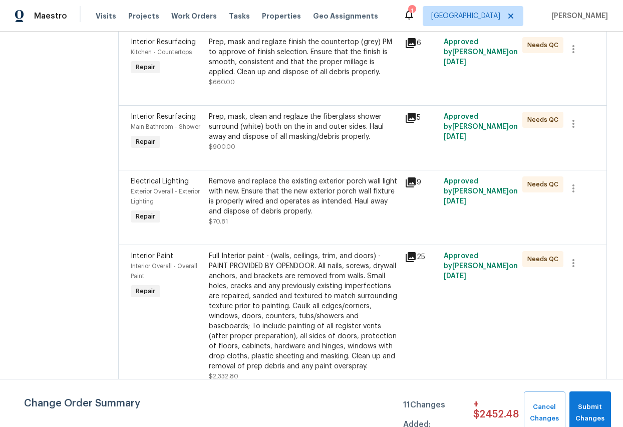
scroll to position [899, 0]
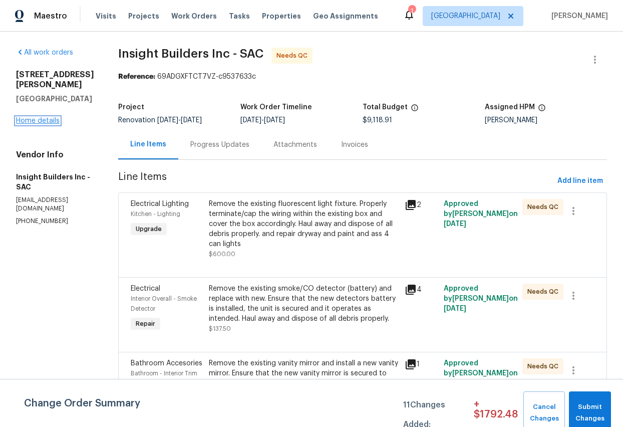
click at [41, 117] on link "Home details" at bounding box center [38, 120] width 44 height 7
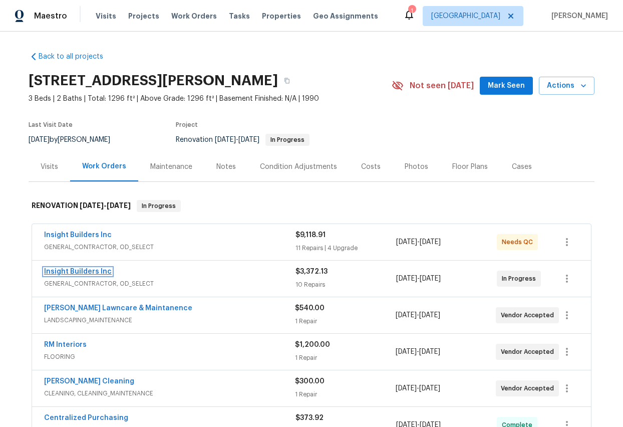
click at [77, 272] on link "Insight Builders Inc" at bounding box center [78, 271] width 68 height 7
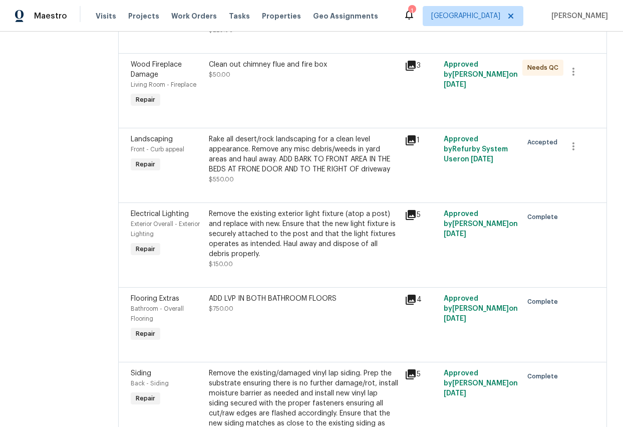
scroll to position [528, 0]
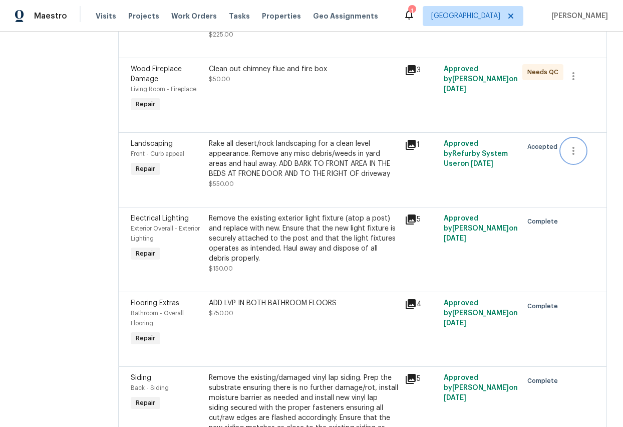
click at [574, 153] on icon "button" at bounding box center [573, 151] width 12 height 12
click at [579, 152] on li "Cancel" at bounding box center [581, 152] width 39 height 17
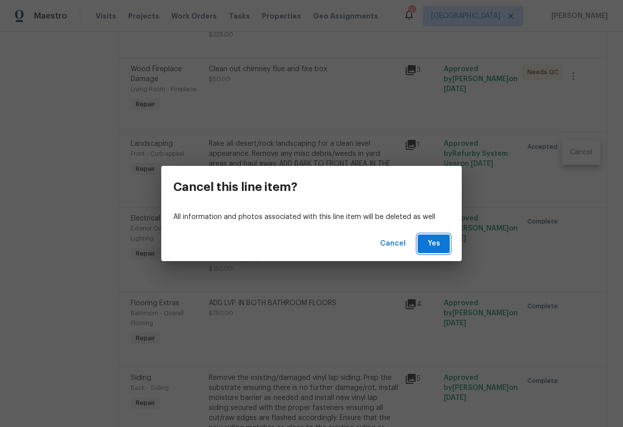
click at [441, 242] on span "Yes" at bounding box center [434, 243] width 16 height 13
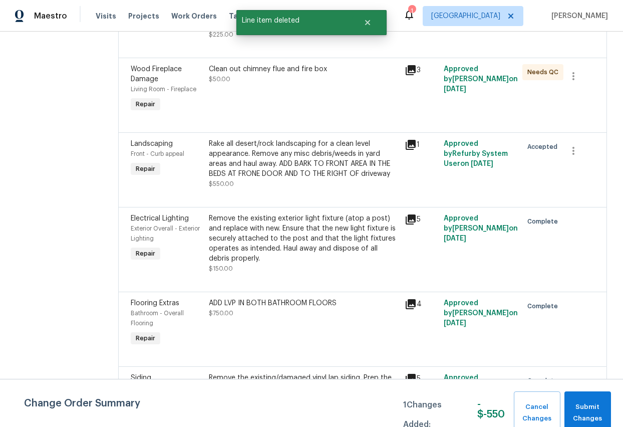
scroll to position [0, 0]
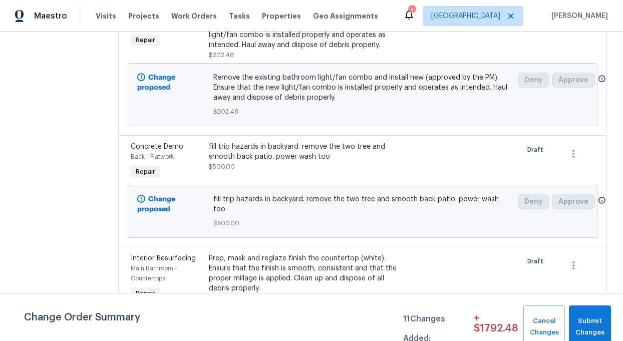
scroll to position [809, 0]
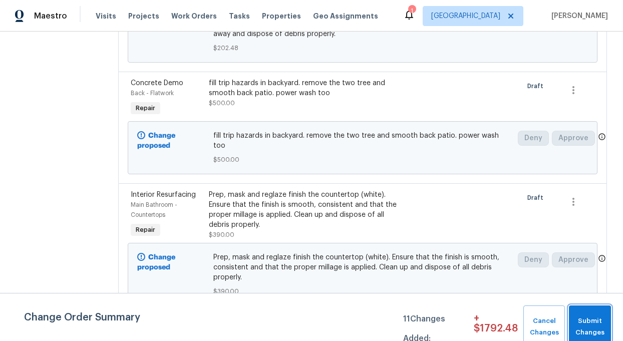
click at [589, 329] on span "Submit Changes" at bounding box center [590, 326] width 32 height 23
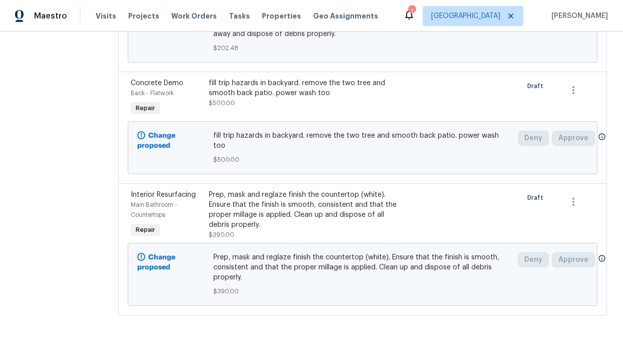
scroll to position [0, 0]
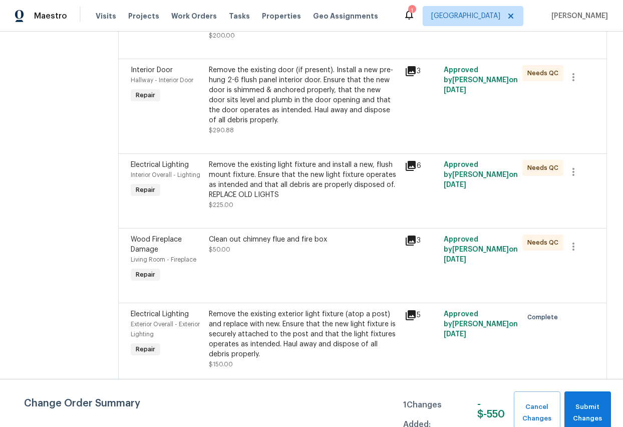
scroll to position [358, 0]
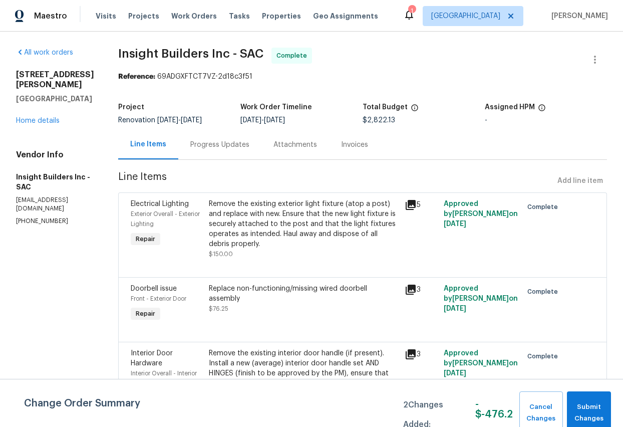
scroll to position [258, 0]
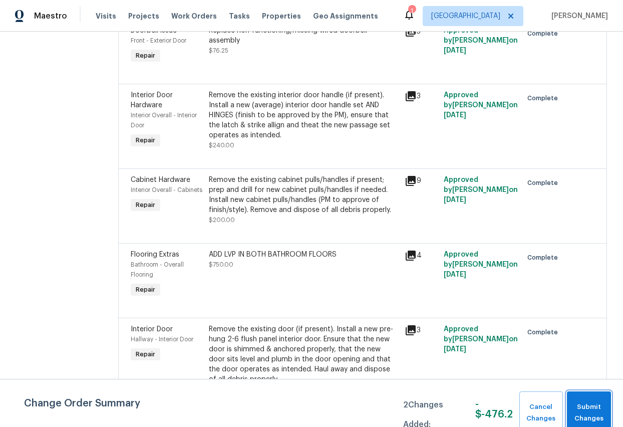
click at [590, 413] on span "Submit Changes" at bounding box center [589, 412] width 34 height 23
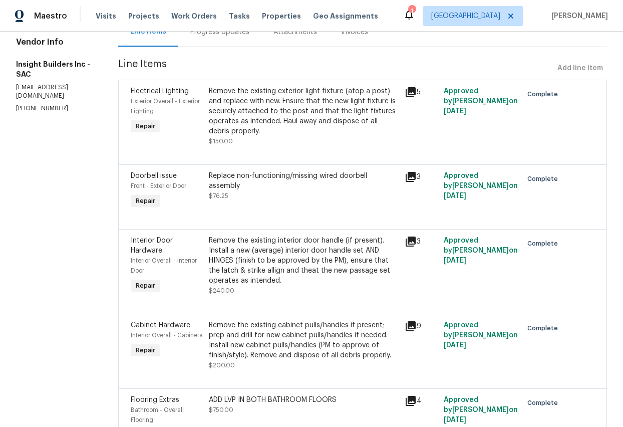
scroll to position [0, 0]
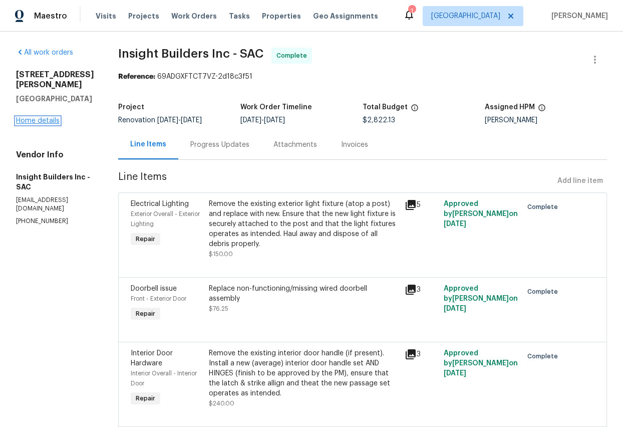
click at [38, 117] on link "Home details" at bounding box center [38, 120] width 44 height 7
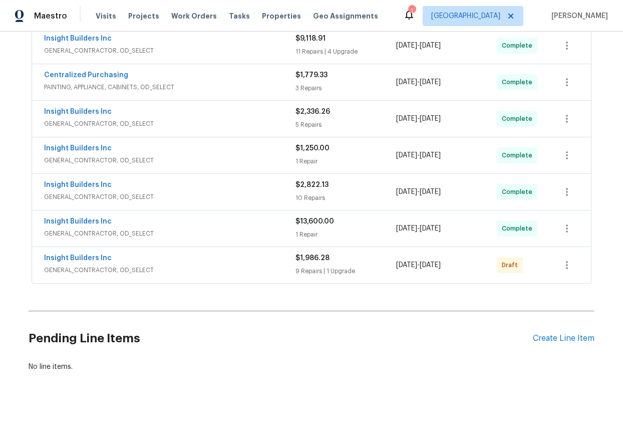
scroll to position [355, 0]
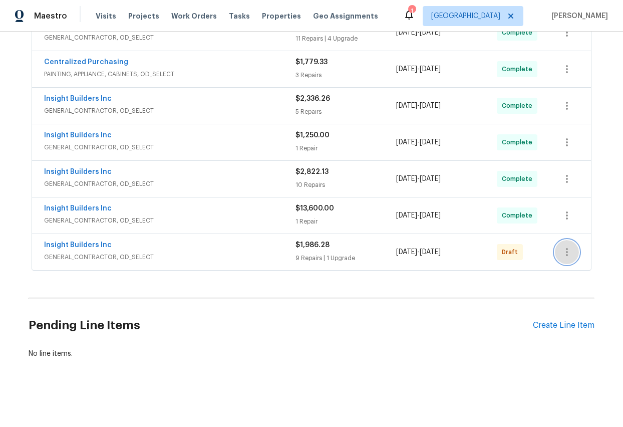
click at [571, 249] on icon "button" at bounding box center [567, 252] width 12 height 12
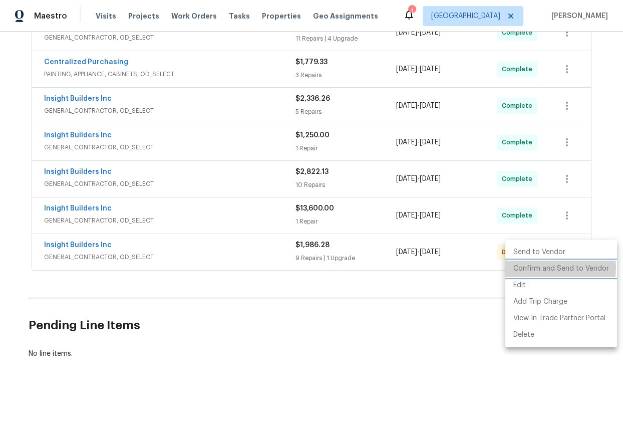
click at [542, 267] on li "Confirm and Send to Vendor" at bounding box center [561, 268] width 112 height 17
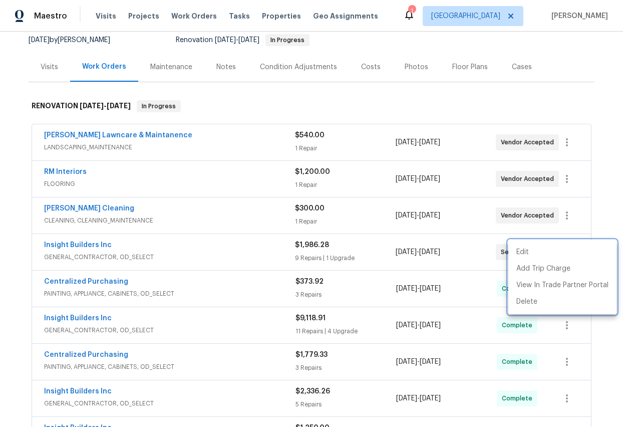
click at [564, 101] on div at bounding box center [311, 213] width 623 height 427
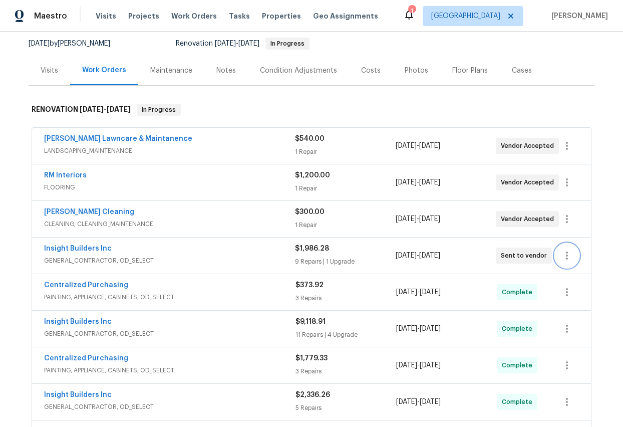
scroll to position [0, 0]
